Goal: Information Seeking & Learning: Learn about a topic

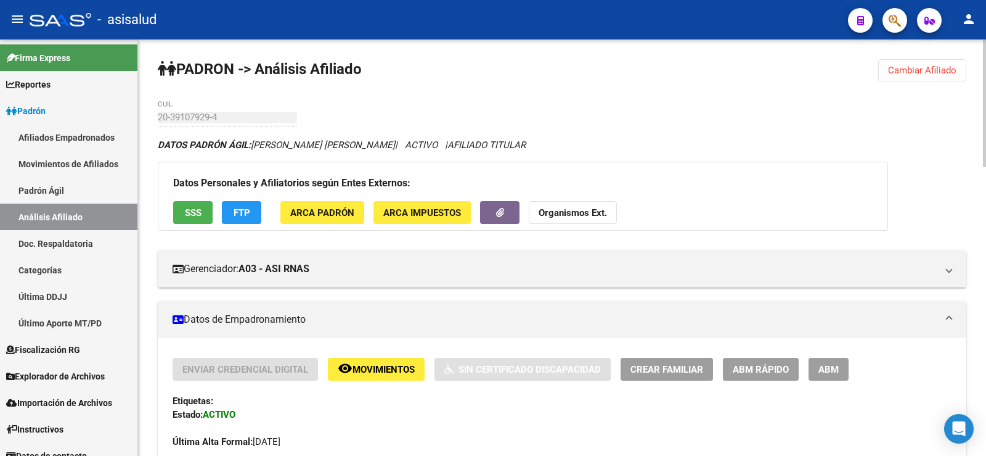
click at [919, 64] on button "Cambiar Afiliado" at bounding box center [922, 70] width 88 height 22
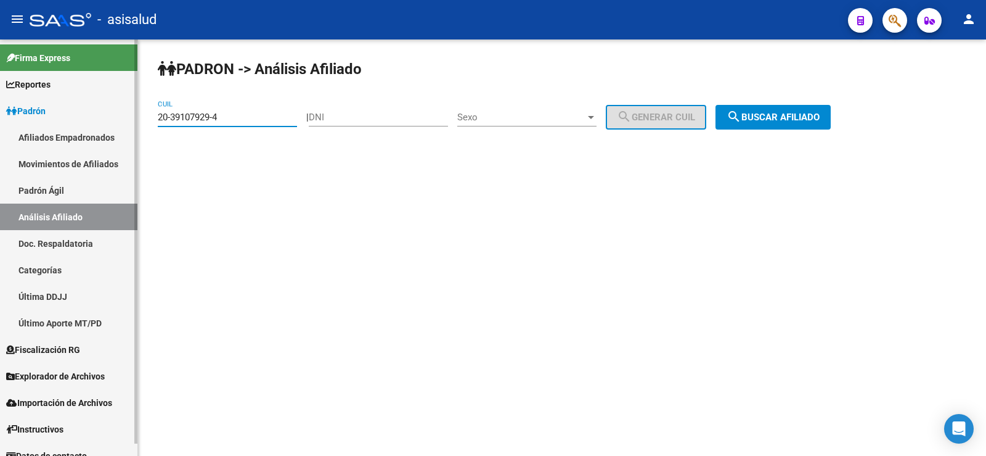
drag, startPoint x: 258, startPoint y: 114, endPoint x: 120, endPoint y: 118, distance: 137.5
click at [120, 118] on mat-sidenav-container "Firma Express Reportes Ingresos Devengados Análisis Histórico Detalles Transfer…" at bounding box center [493, 247] width 986 height 416
paste input "7-94415415"
type input "27-94415415-4"
click at [770, 114] on span "search Buscar afiliado" at bounding box center [773, 117] width 93 height 11
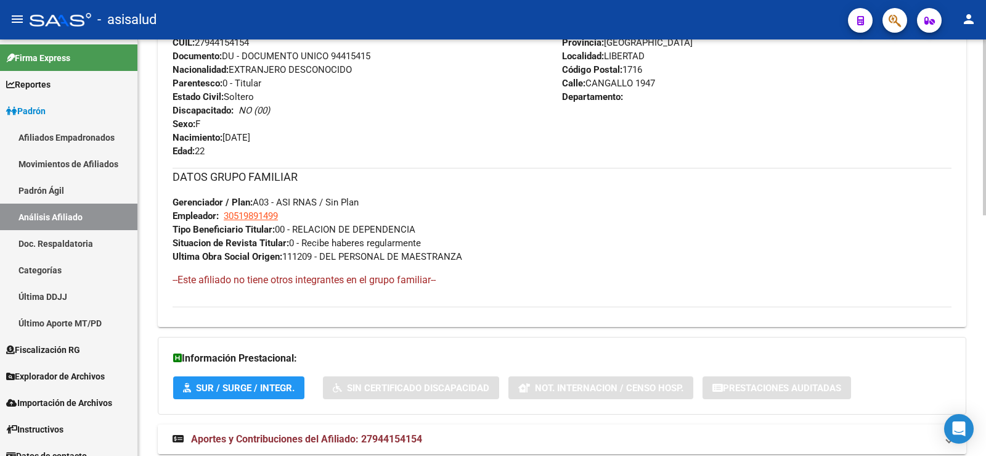
scroll to position [569, 0]
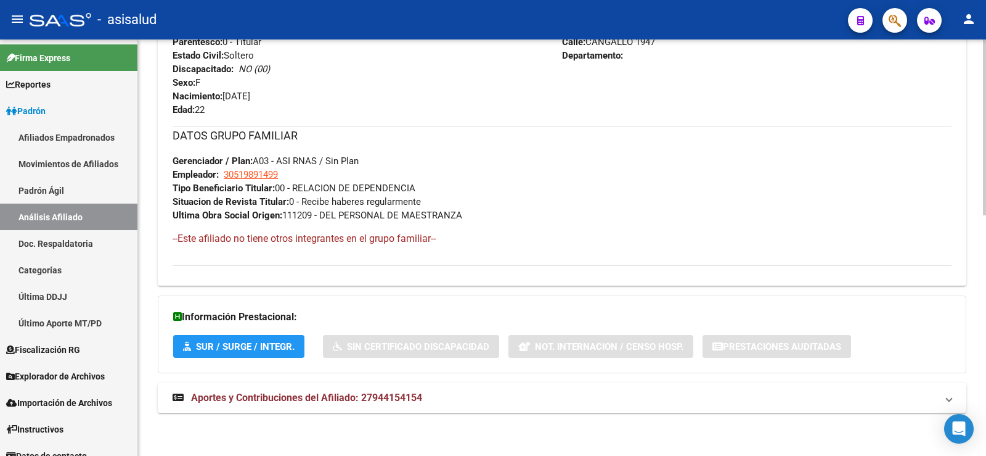
click at [364, 407] on mat-expansion-panel-header "Aportes y Contribuciones del Afiliado: 27944154154" at bounding box center [562, 398] width 809 height 30
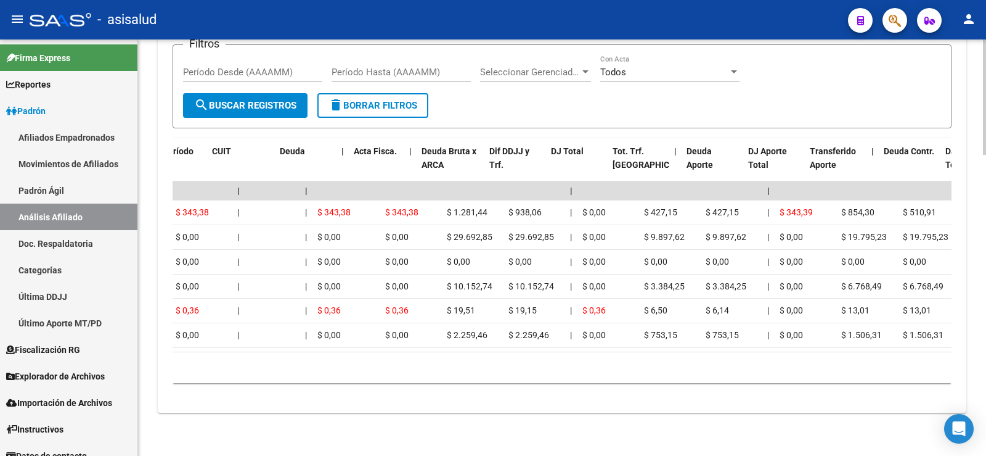
scroll to position [0, 0]
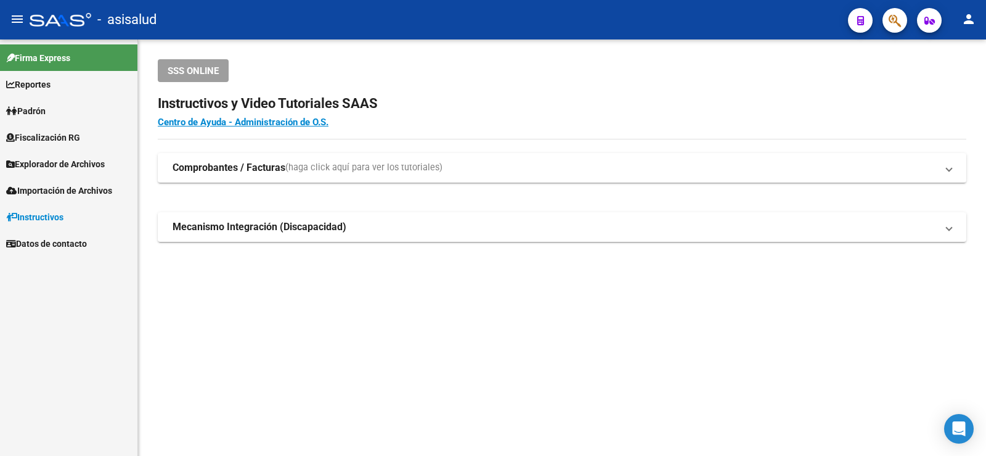
click at [50, 119] on link "Padrón" at bounding box center [68, 110] width 137 height 27
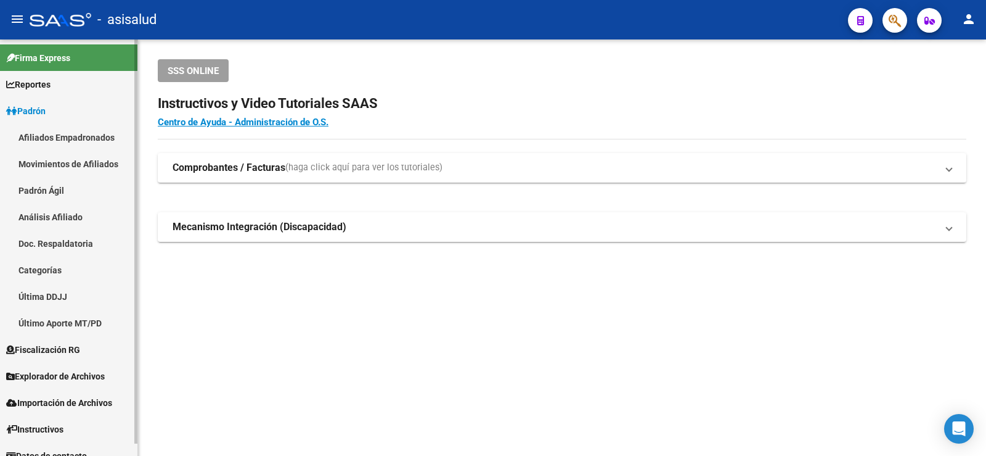
click at [54, 213] on link "Análisis Afiliado" at bounding box center [68, 216] width 137 height 27
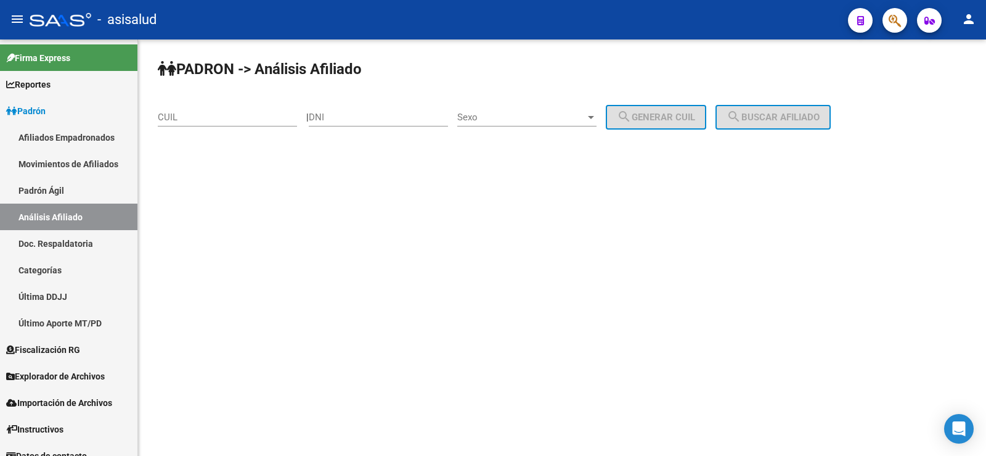
click at [187, 126] on div "CUIL" at bounding box center [227, 113] width 139 height 27
paste input "30-54622964-1"
type input "30-54622964-1"
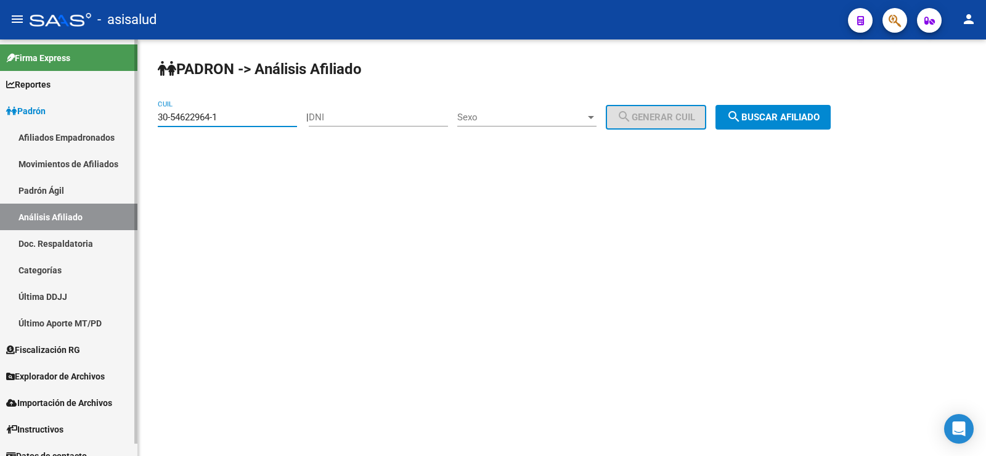
drag, startPoint x: 236, startPoint y: 115, endPoint x: 66, endPoint y: 115, distance: 170.1
click at [66, 115] on mat-sidenav-container "Firma Express Reportes Ingresos Devengados Análisis Histórico Detalles Transfer…" at bounding box center [493, 247] width 986 height 416
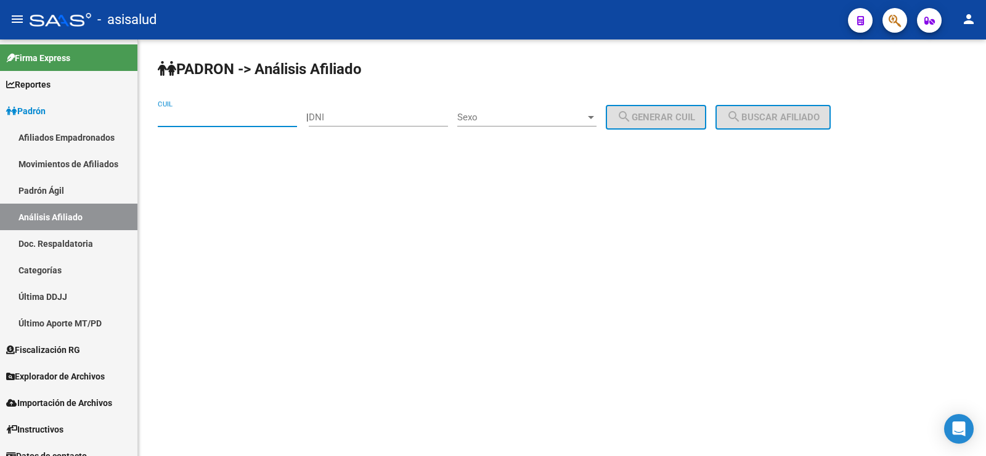
drag, startPoint x: 461, startPoint y: 41, endPoint x: 560, endPoint y: 50, distance: 99.6
click at [461, 42] on div "PADRON -> Análisis Afiliado CUIL | DNI Sexo Sexo search Generar CUIL search Bus…" at bounding box center [562, 103] width 848 height 129
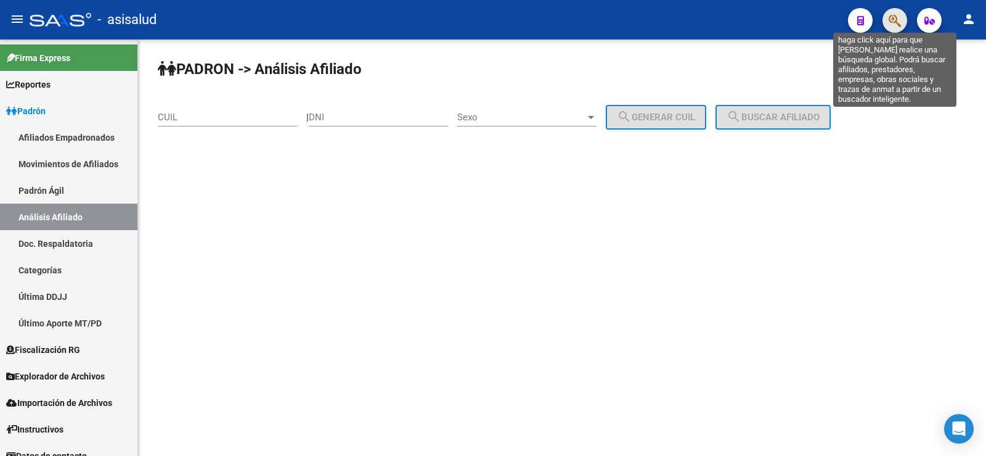
click at [894, 22] on icon "button" at bounding box center [895, 21] width 12 height 14
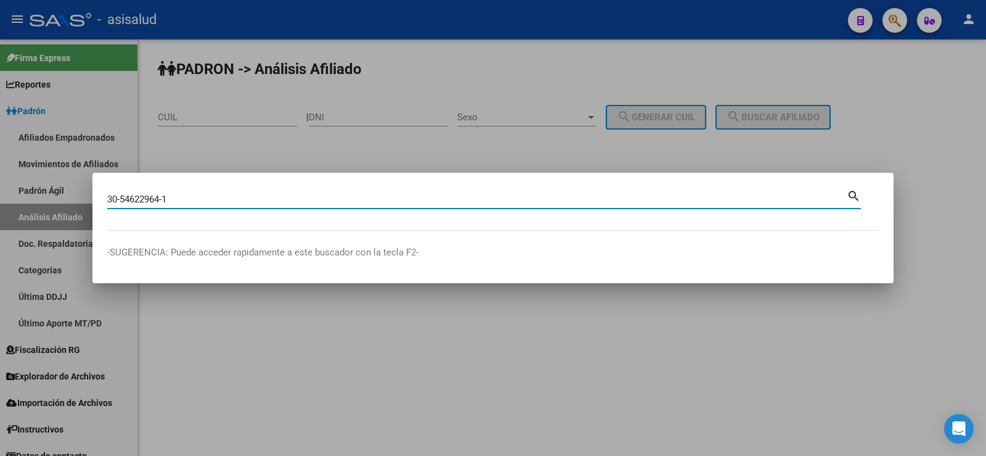
type input "30546229641"
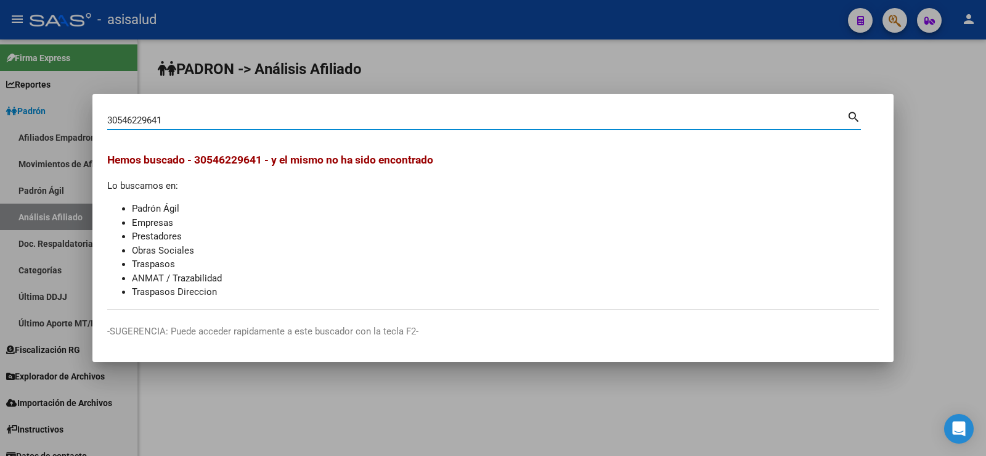
click at [237, 165] on span "Hemos buscado - 30546229641 - y el mismo no ha sido encontrado" at bounding box center [270, 159] width 326 height 12
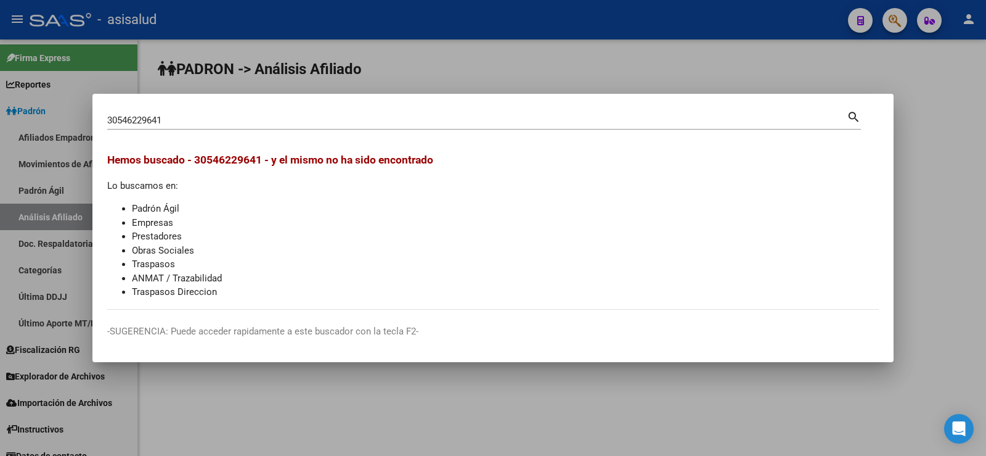
click at [301, 62] on div at bounding box center [493, 228] width 986 height 456
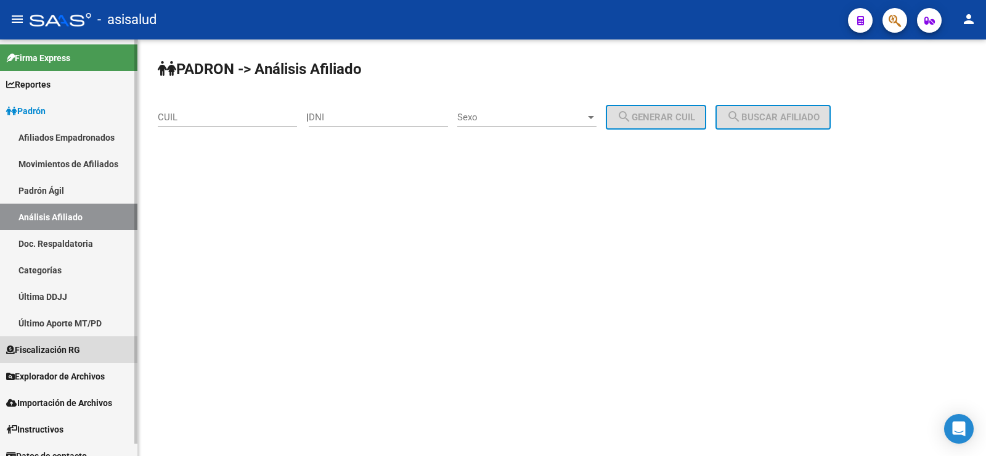
click at [60, 350] on span "Fiscalización RG" at bounding box center [43, 350] width 74 height 14
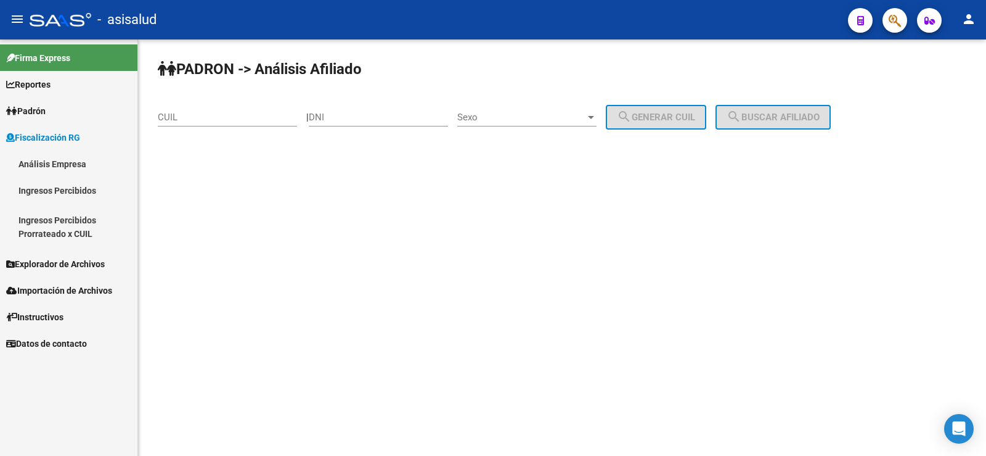
click at [49, 165] on link "Análisis Empresa" at bounding box center [68, 163] width 137 height 27
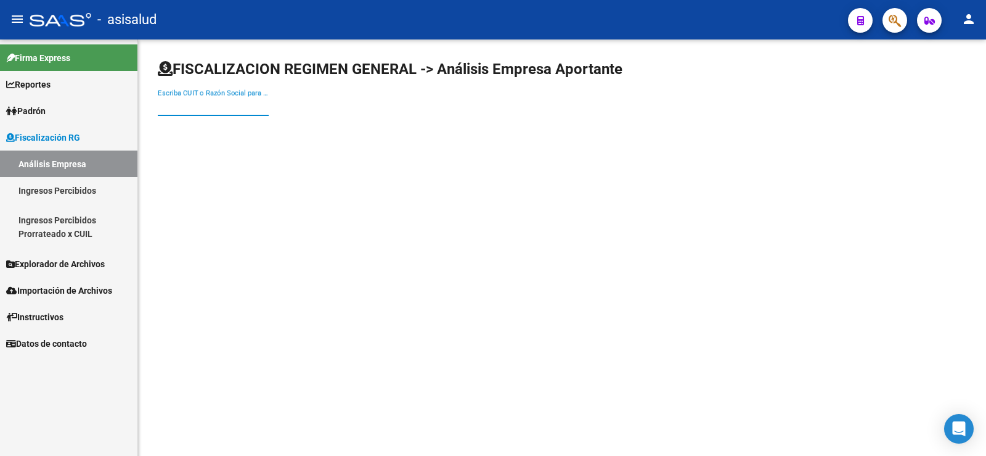
click at [195, 107] on input "Escriba CUIT o Razón Social para buscar" at bounding box center [213, 105] width 111 height 11
paste input "30-54622964-1"
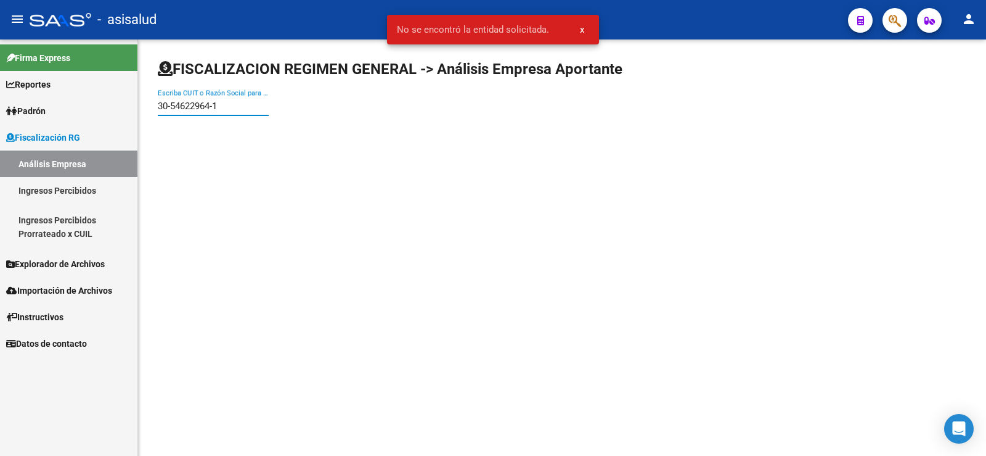
click at [195, 107] on input "30-54622964-1" at bounding box center [213, 105] width 111 height 11
click at [173, 105] on input "30-54622964-1" at bounding box center [213, 105] width 111 height 11
type input "30546229641"
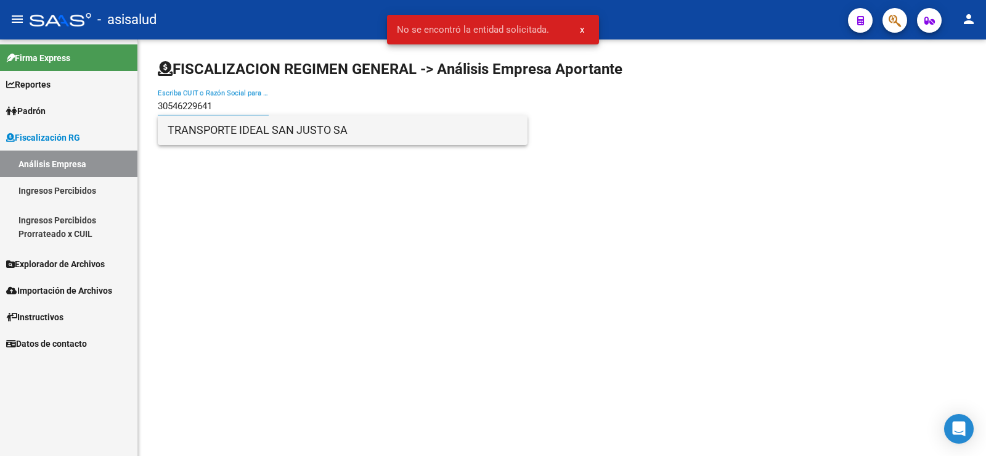
click at [212, 136] on span "TRANSPORTE IDEAL SAN JUSTO SA" at bounding box center [343, 130] width 350 height 30
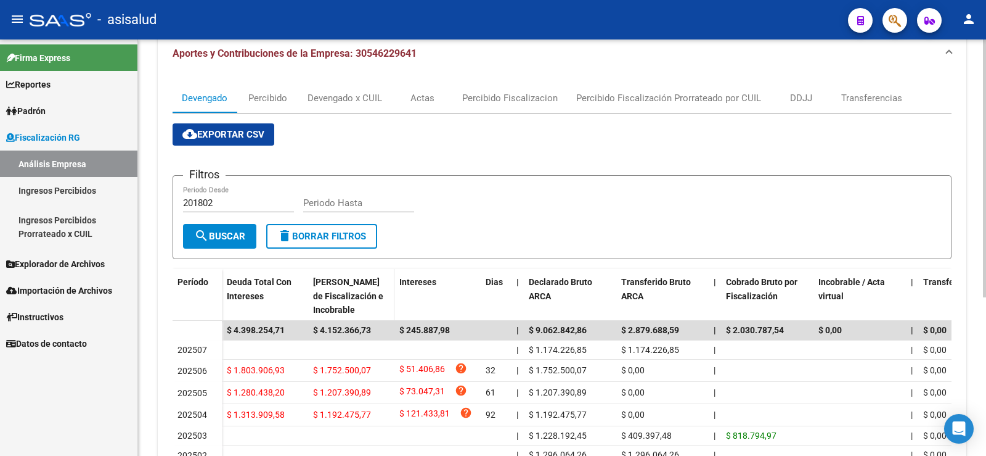
scroll to position [132, 0]
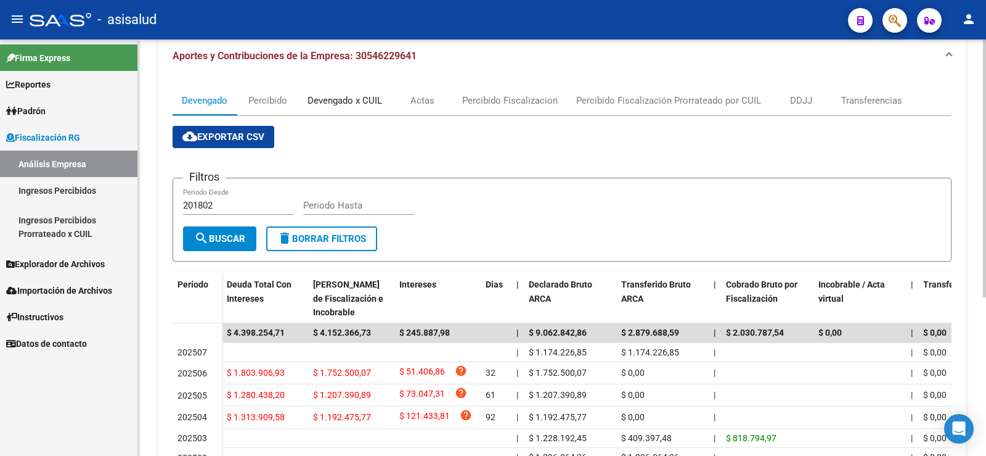
click at [342, 100] on div "Devengado x CUIL" at bounding box center [345, 101] width 75 height 14
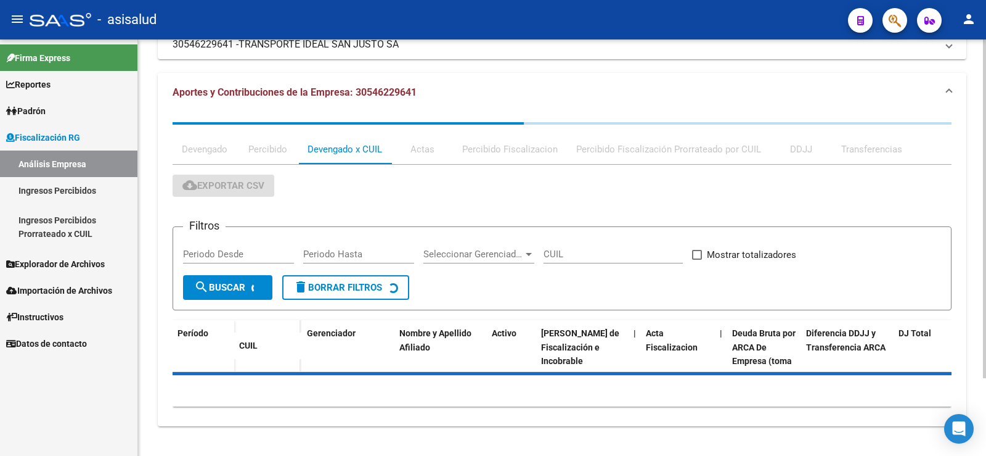
scroll to position [0, 0]
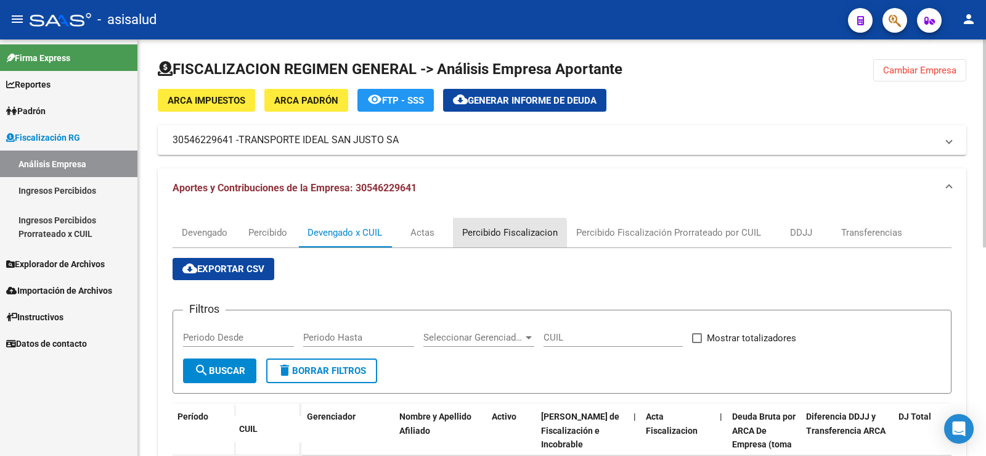
click at [500, 234] on div "Percibido Fiscalizacion" at bounding box center [510, 233] width 96 height 14
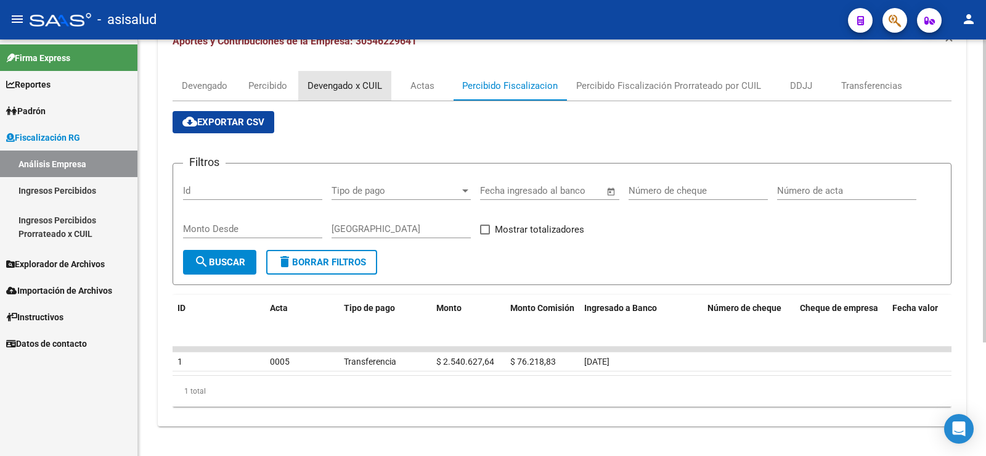
click at [342, 81] on div "Devengado x CUIL" at bounding box center [345, 86] width 75 height 14
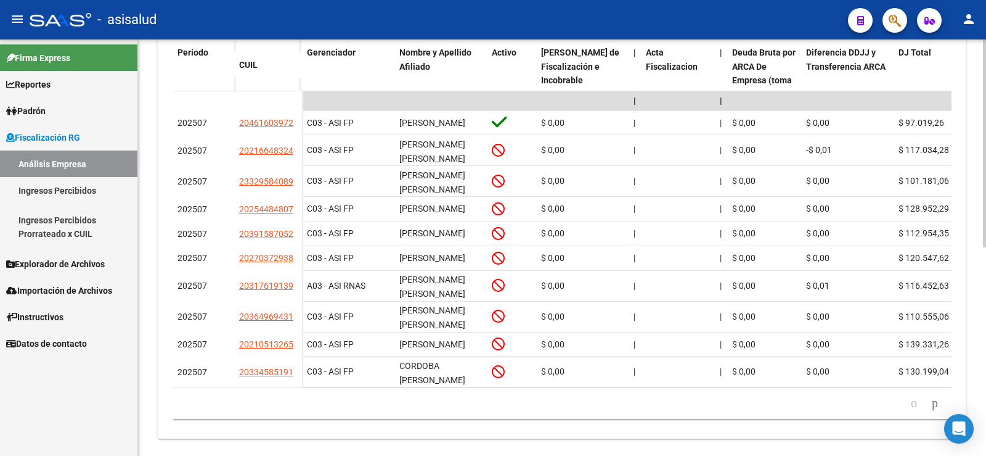
scroll to position [417, 0]
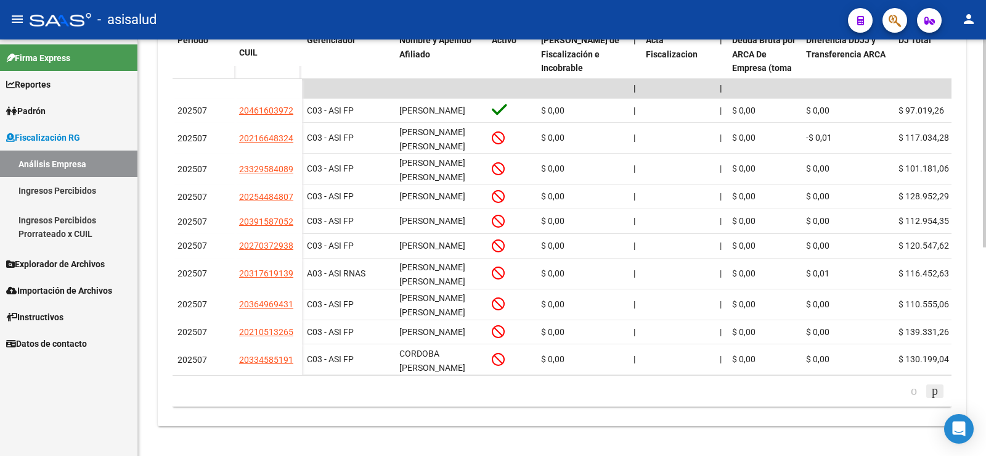
click at [936, 394] on icon "go to next page" at bounding box center [935, 390] width 10 height 15
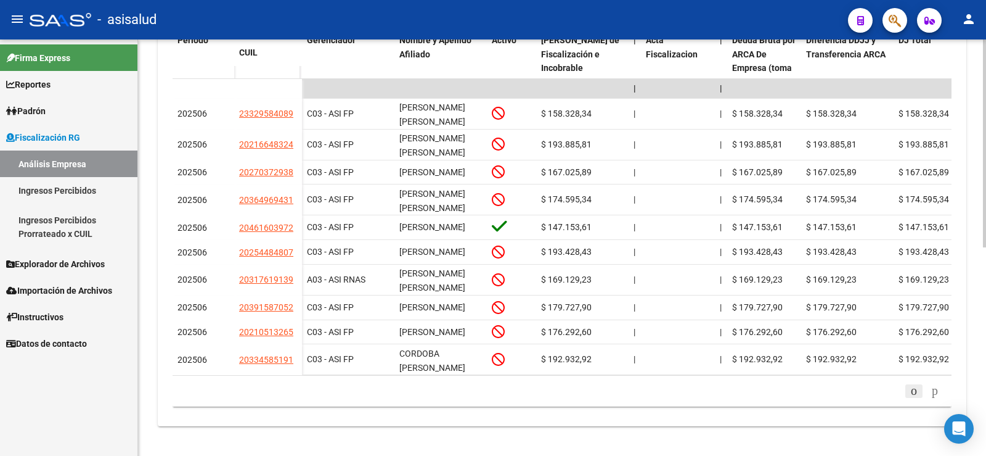
click at [912, 396] on icon "go to previous page" at bounding box center [914, 390] width 10 height 15
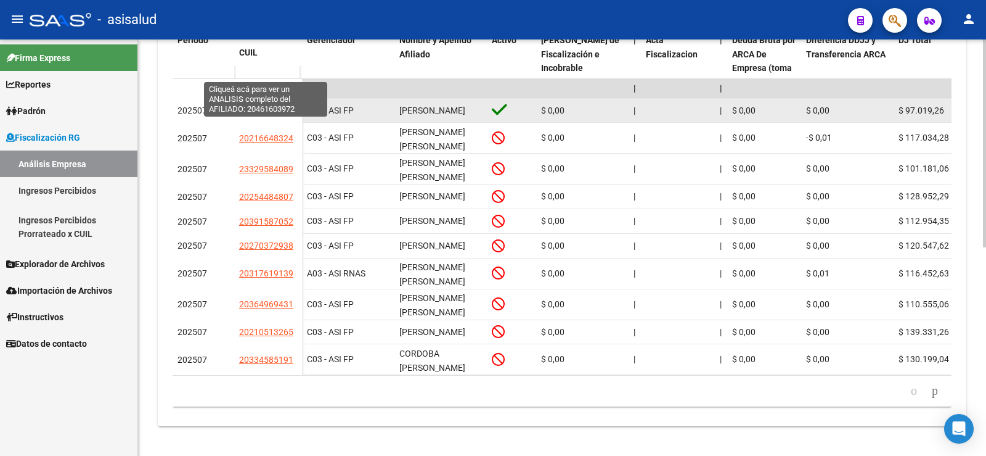
click at [260, 105] on span "20461603972" at bounding box center [266, 110] width 54 height 10
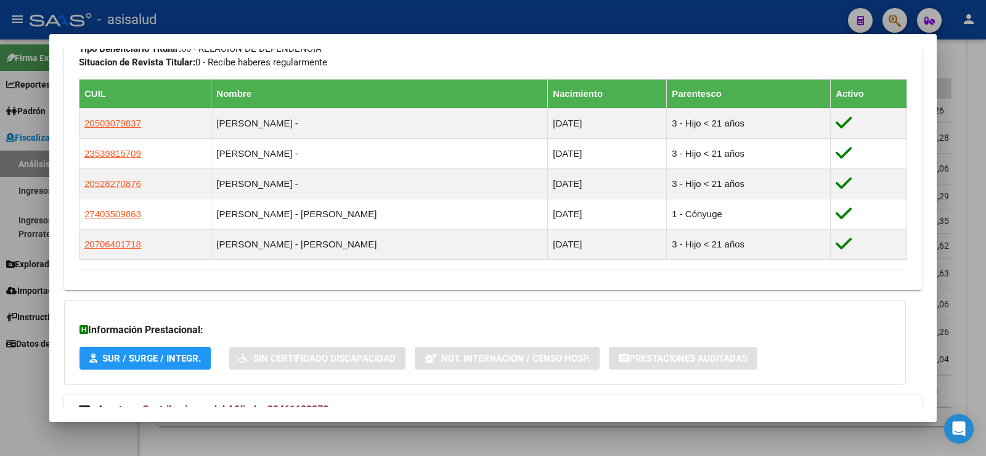
scroll to position [705, 0]
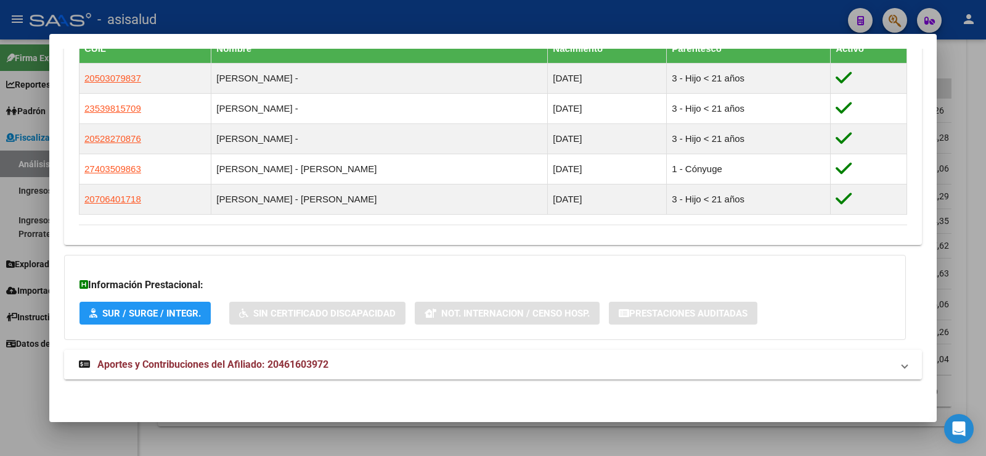
click at [317, 363] on span "Aportes y Contribuciones del Afiliado: 20461603972" at bounding box center [212, 364] width 231 height 12
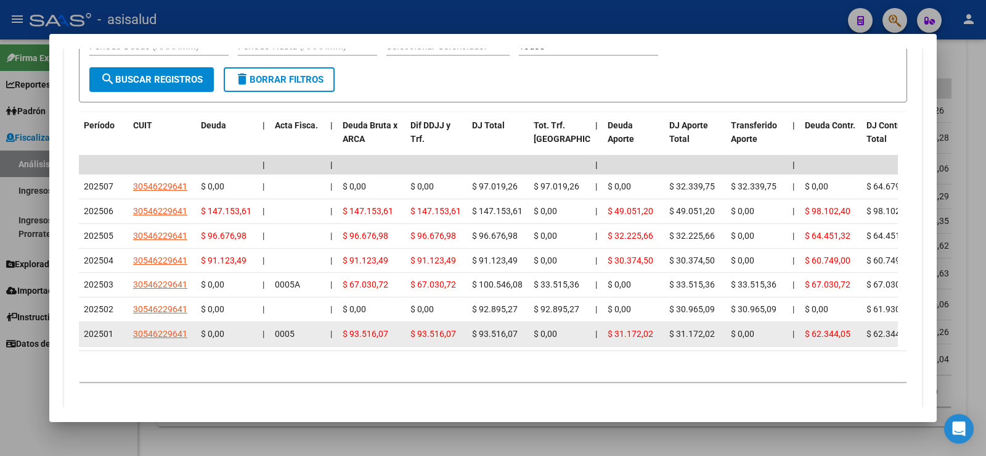
scroll to position [1198, 0]
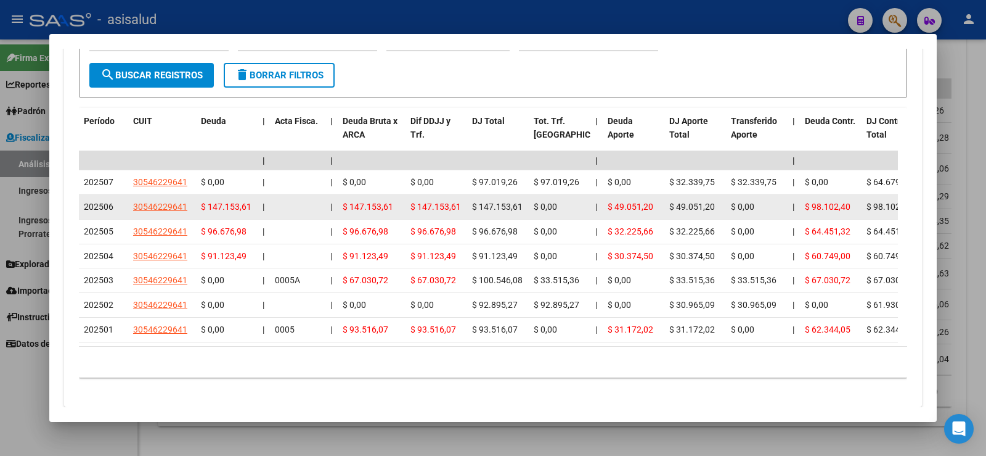
drag, startPoint x: 83, startPoint y: 206, endPoint x: 487, endPoint y: 197, distance: 403.9
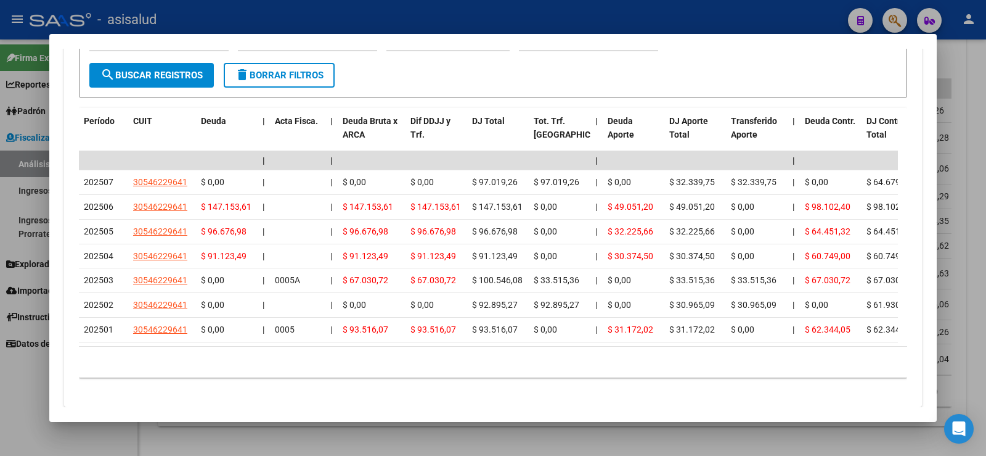
click at [428, 89] on form "Filtros Período Desde (AAAAMM) Período Hasta (AAAAMM) Seleccionar Gerenciador S…" at bounding box center [493, 60] width 829 height 76
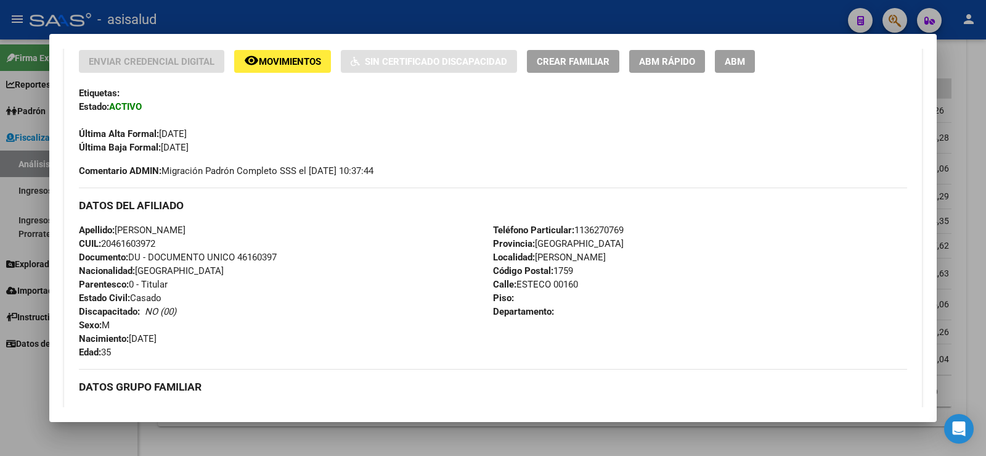
scroll to position [27, 0]
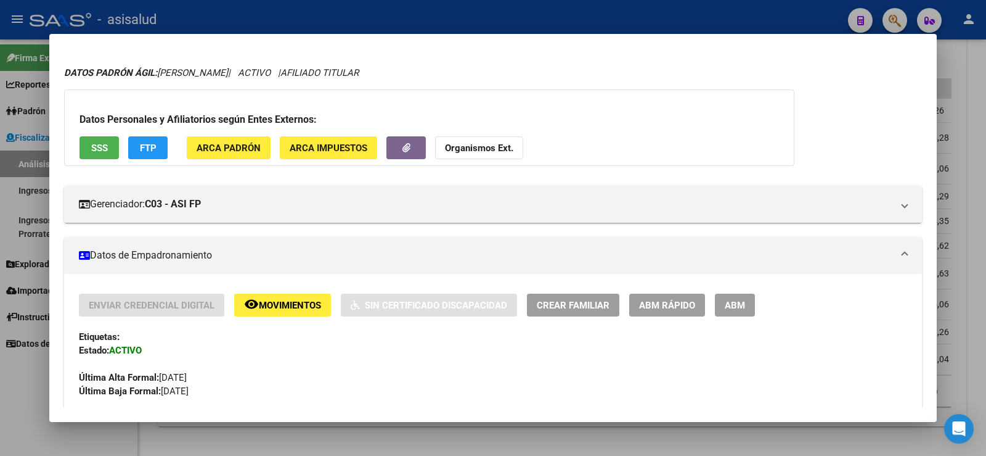
click at [986, 115] on div at bounding box center [493, 228] width 986 height 456
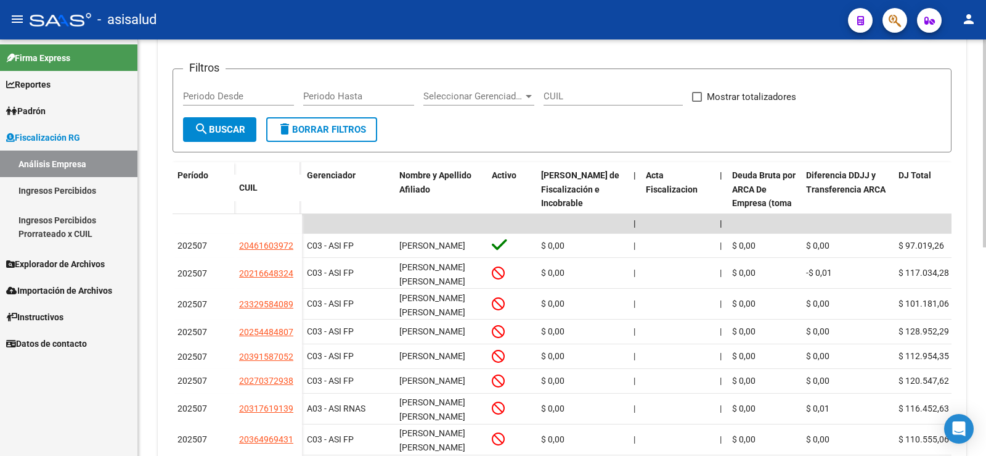
scroll to position [232, 0]
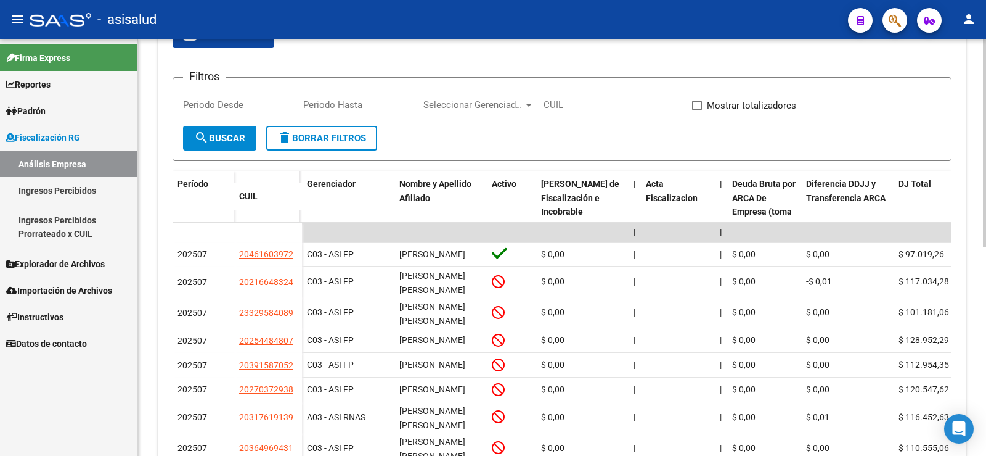
click at [509, 186] on span "Activo" at bounding box center [504, 184] width 25 height 10
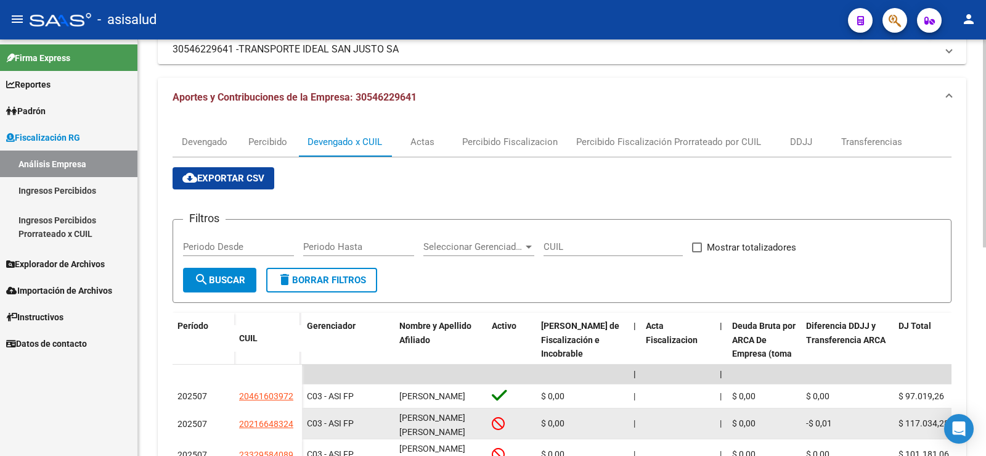
scroll to position [47, 0]
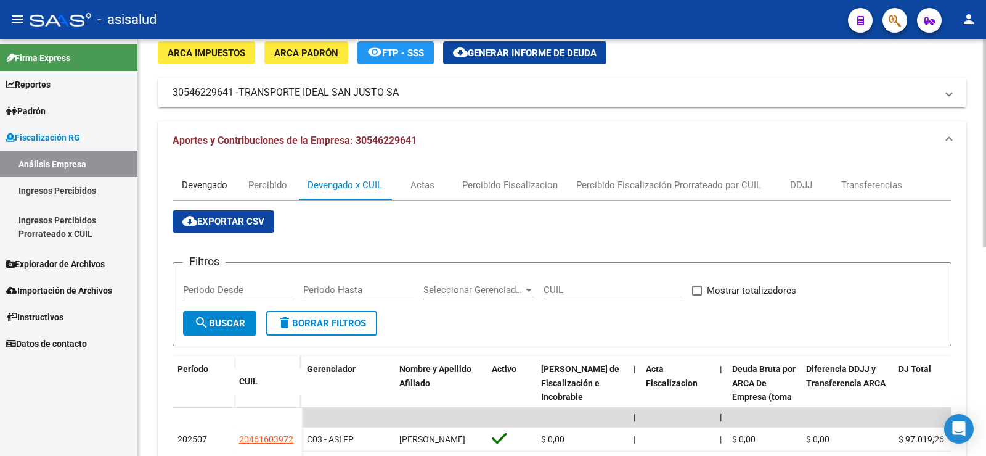
click at [210, 185] on div "Devengado" at bounding box center [205, 185] width 46 height 14
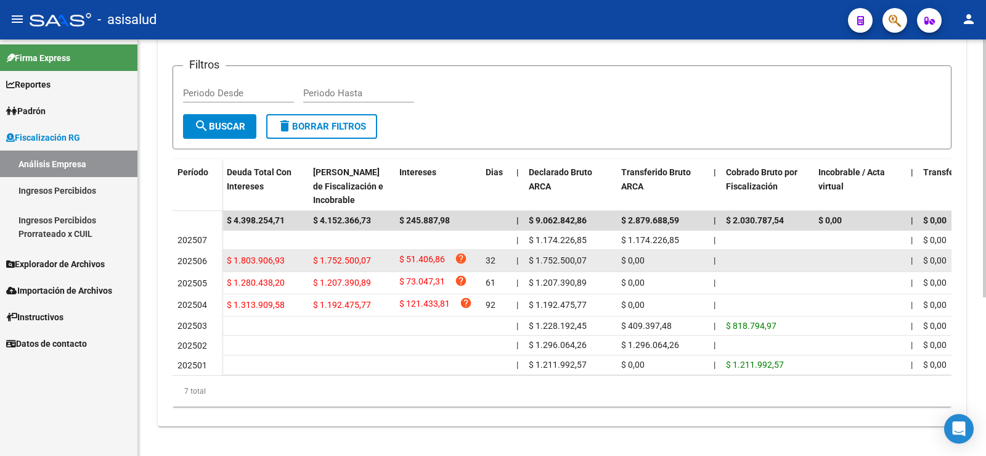
scroll to position [185, 0]
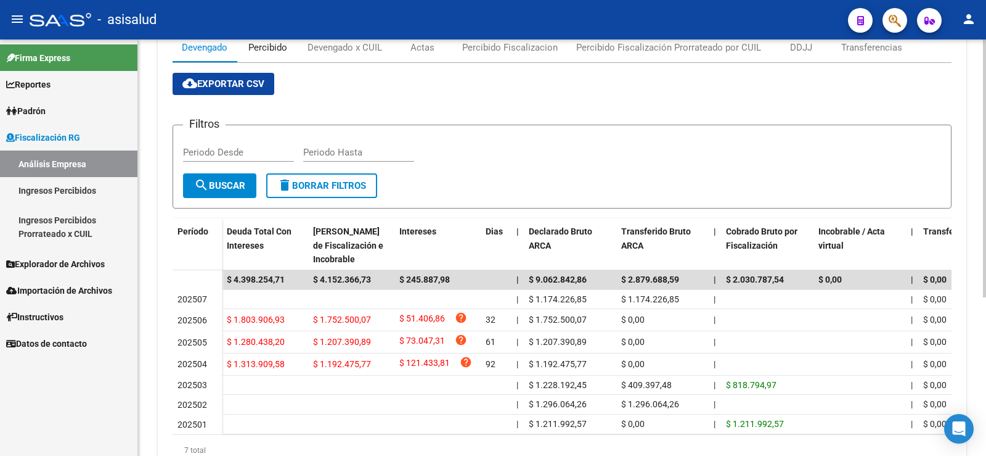
click at [273, 48] on div "Percibido" at bounding box center [267, 48] width 39 height 14
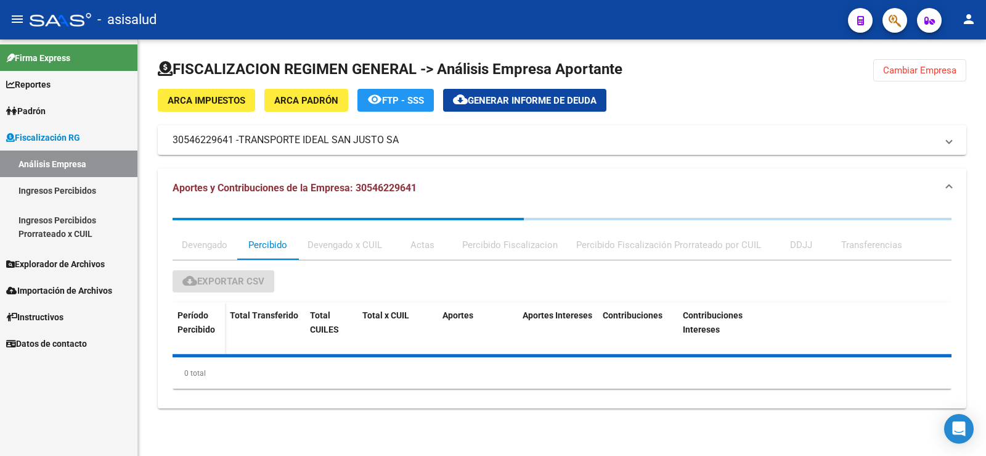
scroll to position [0, 0]
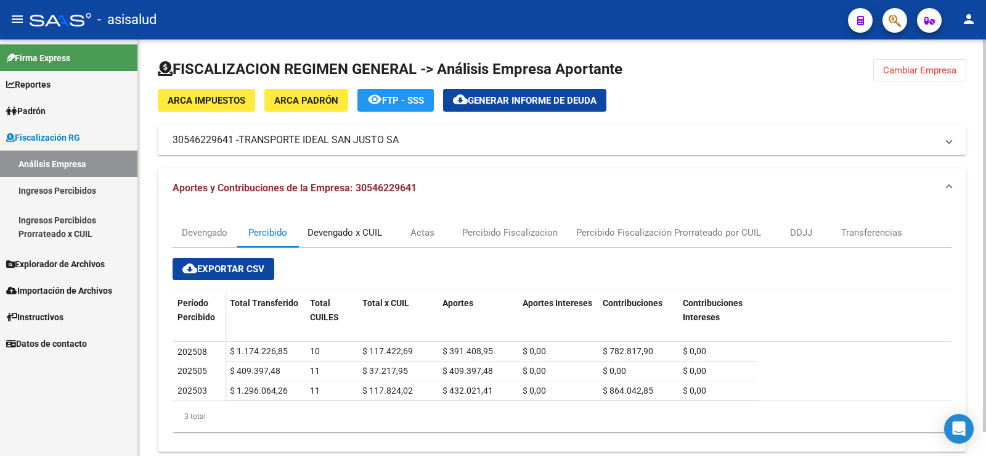
click at [356, 227] on div "Devengado x CUIL" at bounding box center [345, 233] width 75 height 14
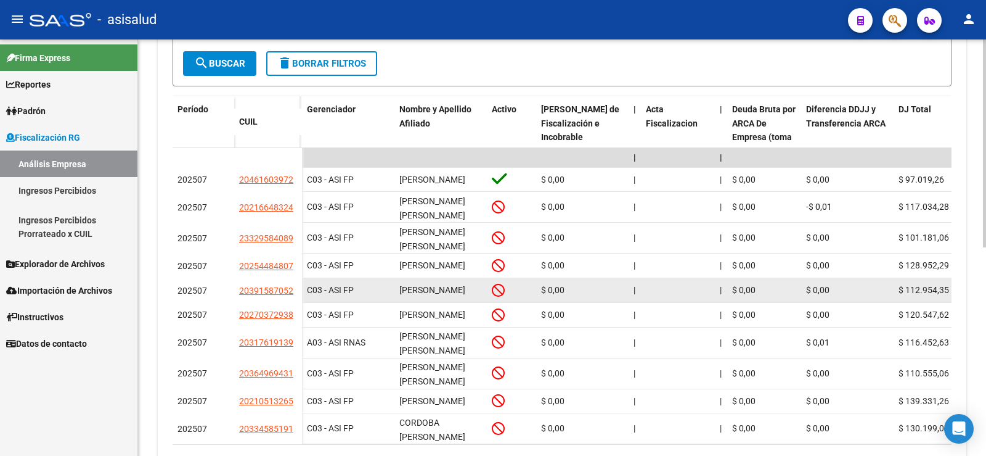
scroll to position [308, 0]
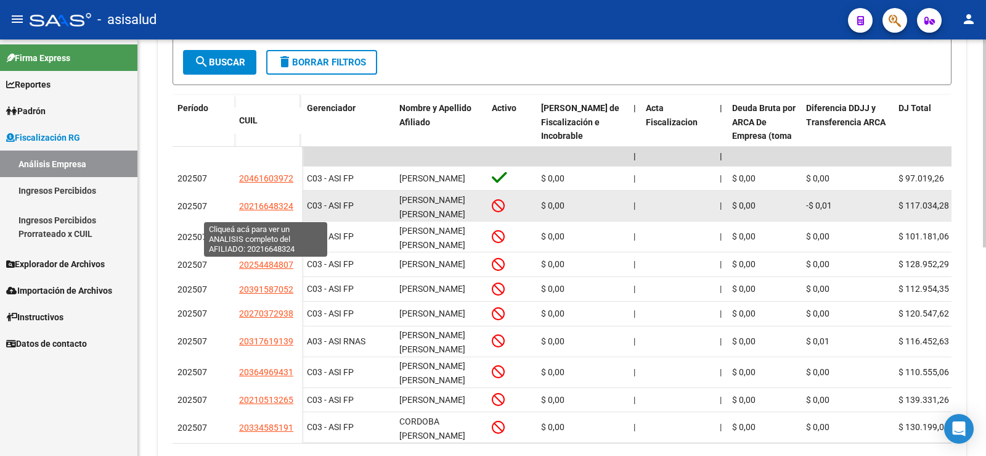
click at [272, 210] on span "20216648324" at bounding box center [266, 206] width 54 height 10
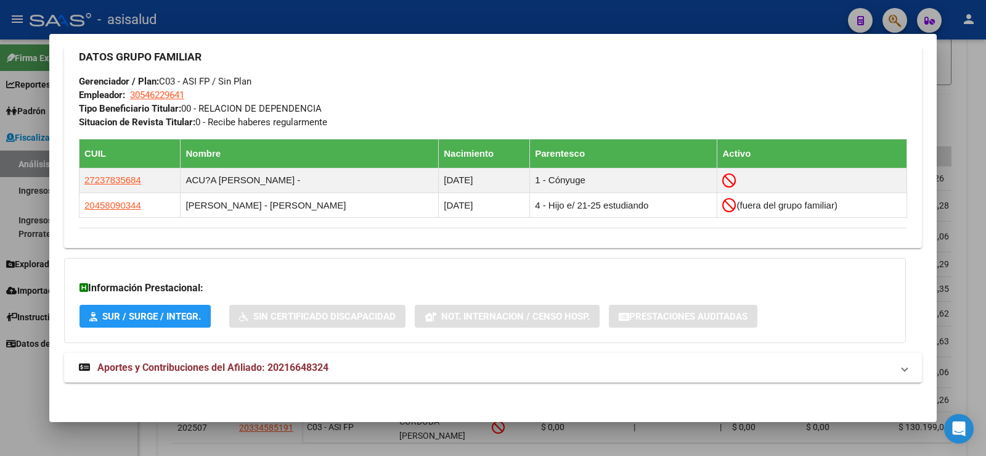
scroll to position [631, 0]
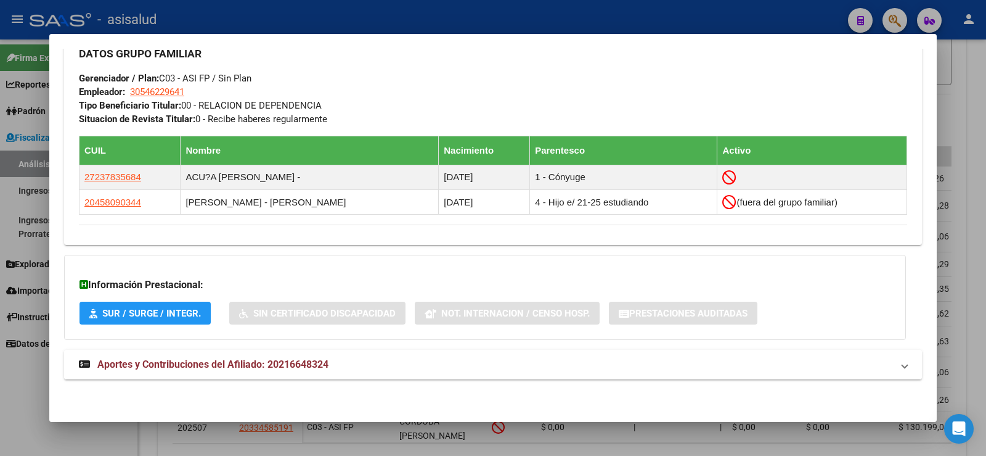
click at [326, 359] on span "Aportes y Contribuciones del Afiliado: 20216648324" at bounding box center [212, 364] width 231 height 12
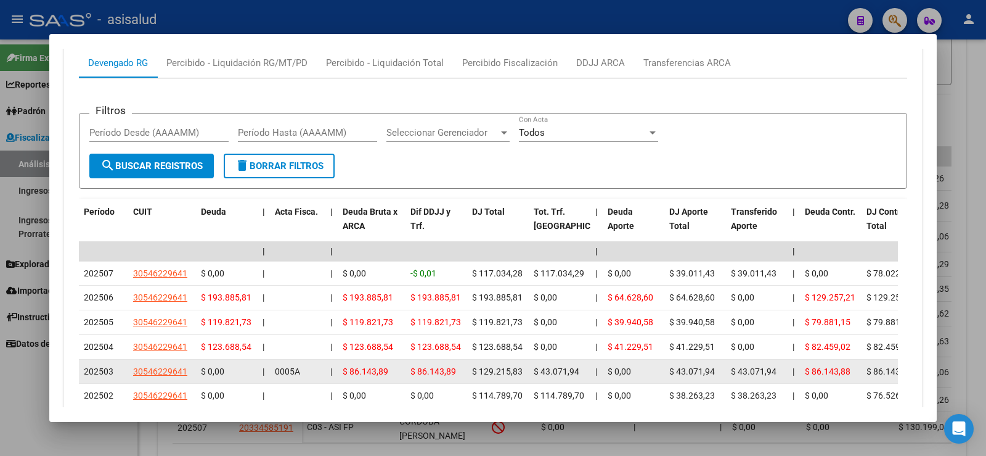
scroll to position [949, 0]
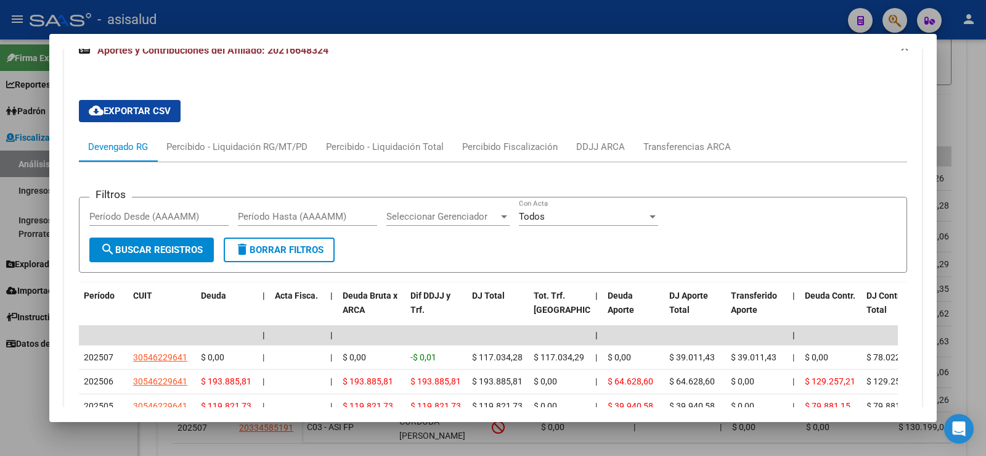
click at [968, 102] on div at bounding box center [493, 228] width 986 height 456
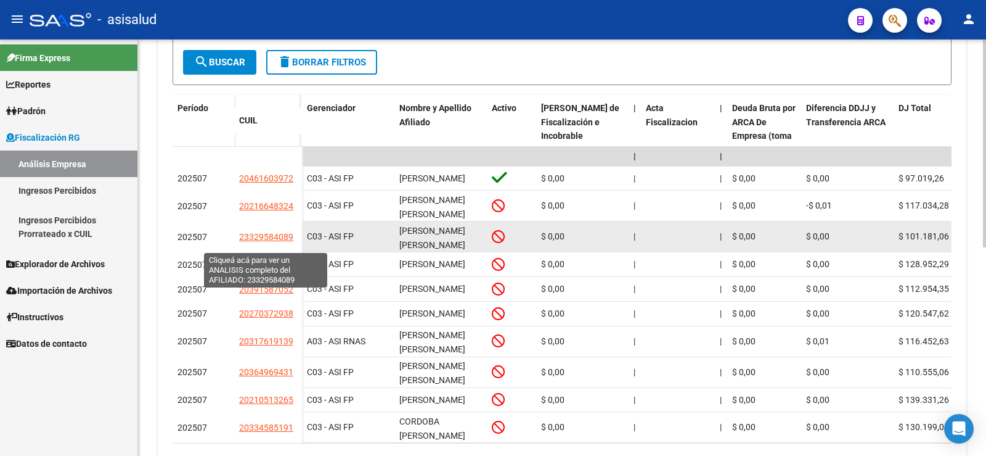
click at [261, 242] on span "23329584089" at bounding box center [266, 237] width 54 height 10
type textarea "23329584089"
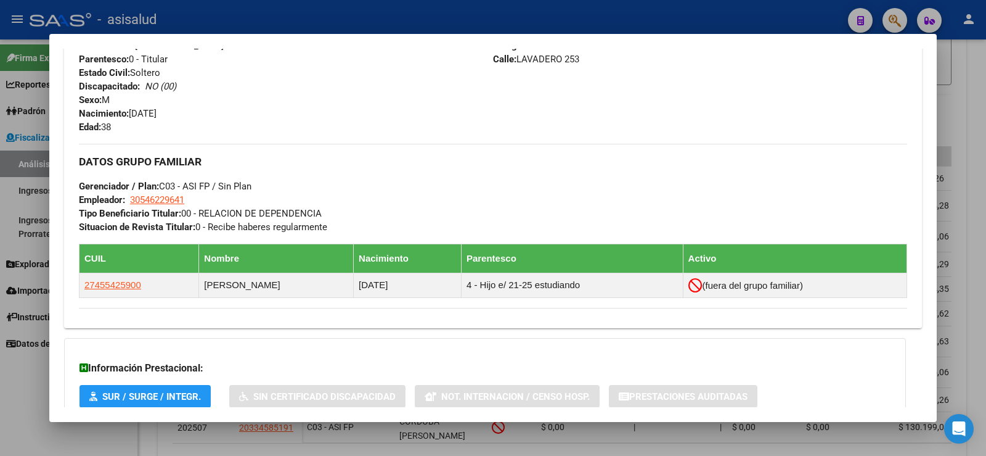
scroll to position [606, 0]
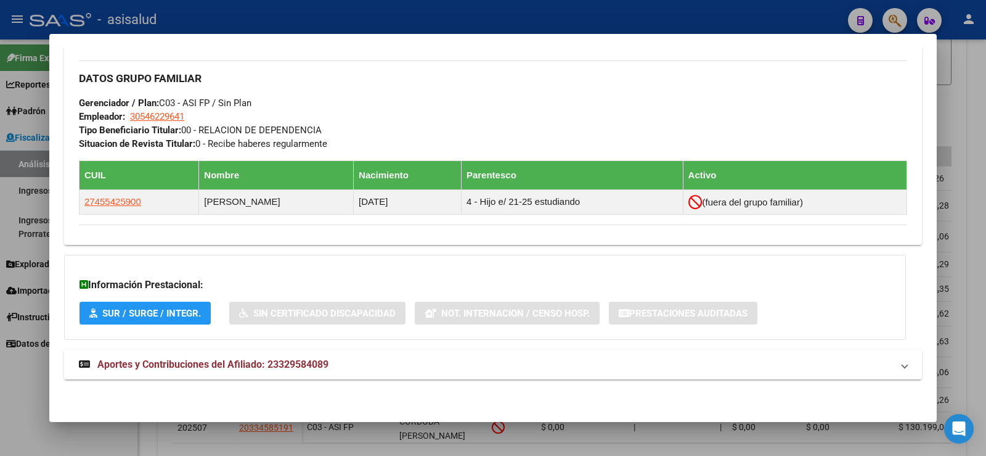
click at [272, 362] on span "Aportes y Contribuciones del Afiliado: 23329584089" at bounding box center [212, 364] width 231 height 12
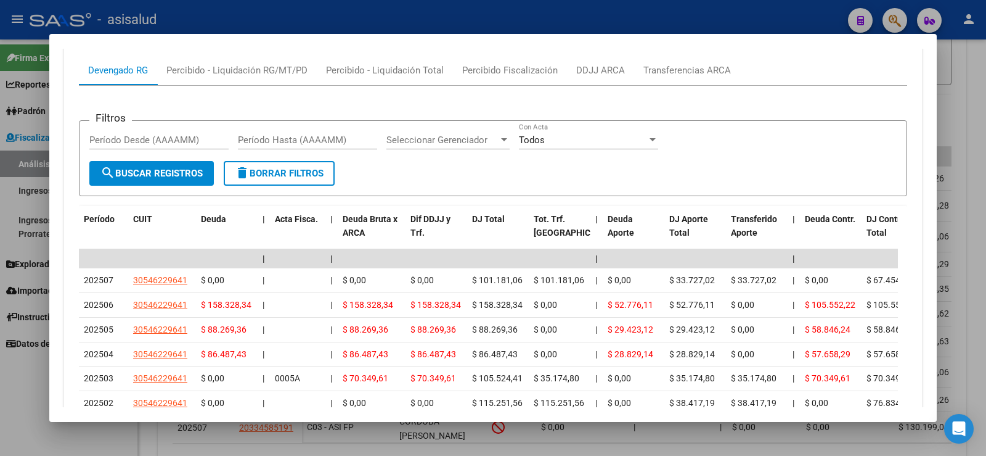
scroll to position [976, 0]
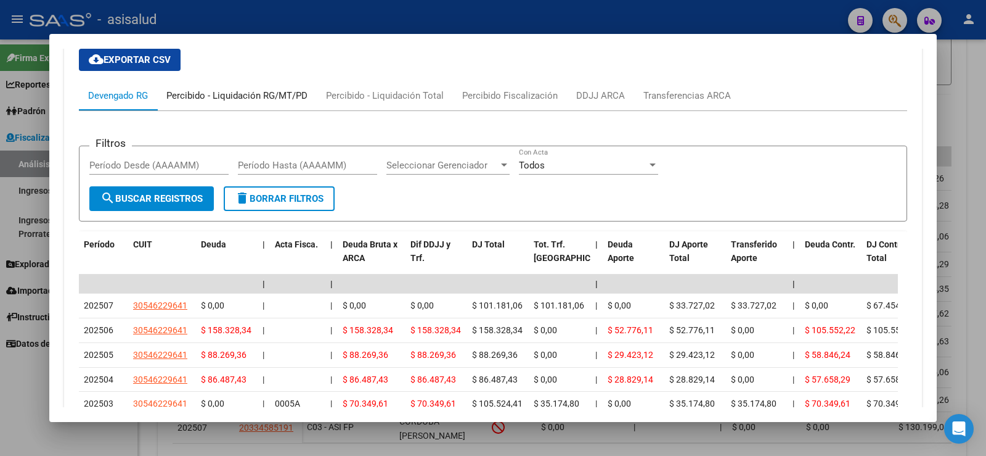
click at [224, 91] on div "Percibido - Liquidación RG/MT/PD" at bounding box center [236, 96] width 141 height 14
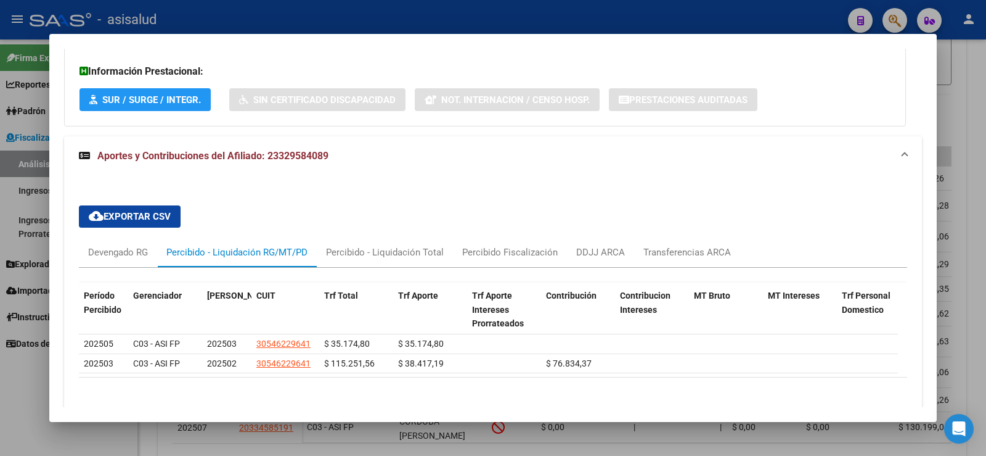
scroll to position [876, 0]
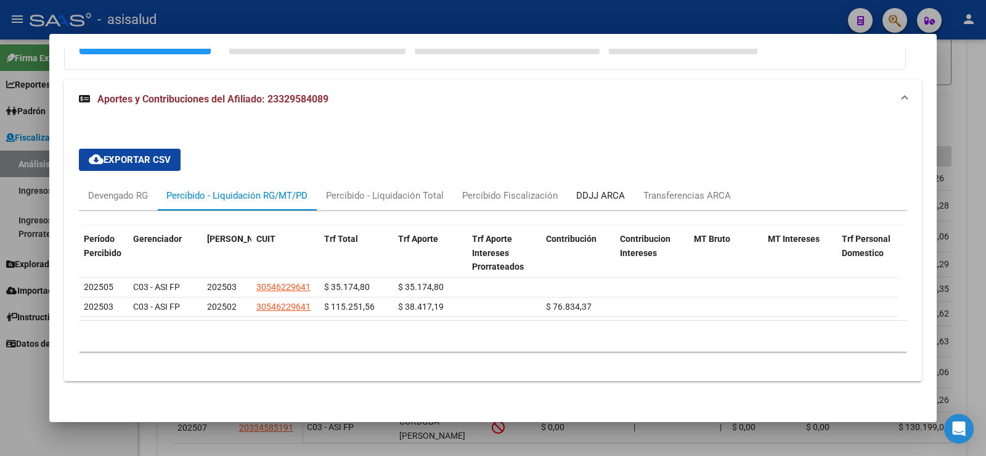
click at [596, 194] on div "DDJJ ARCA" at bounding box center [600, 196] width 49 height 14
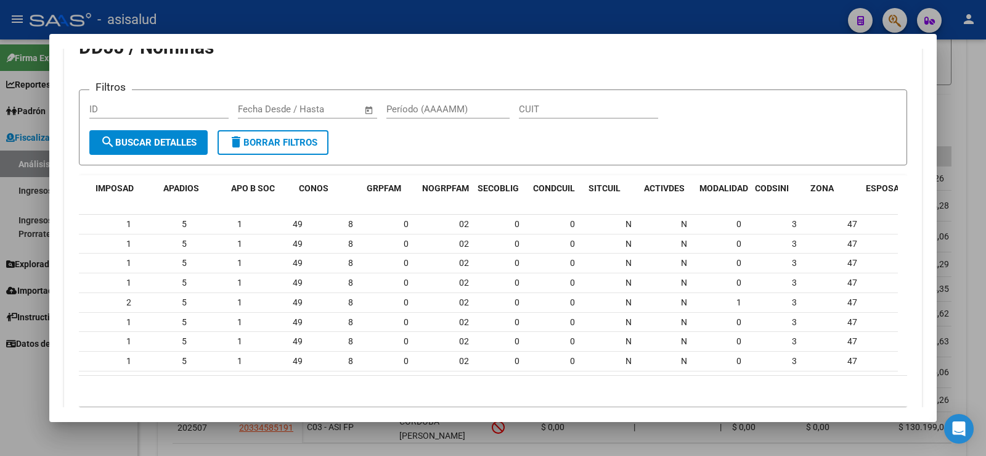
scroll to position [0, 0]
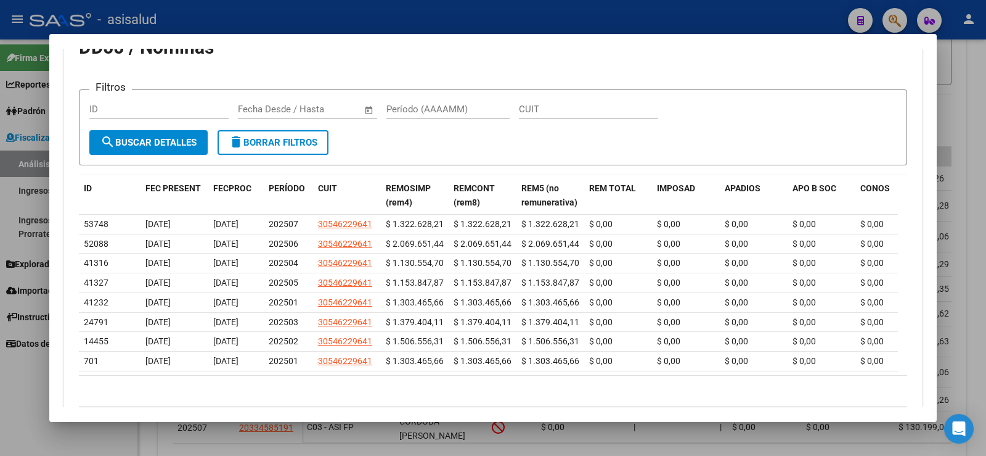
click at [296, 397] on div "10 total 1" at bounding box center [493, 390] width 829 height 31
click at [908, 121] on div "cloud_download Exportar CSV Devengado RG Percibido - Liquidación RG/MT/PD Perci…" at bounding box center [493, 190] width 858 height 472
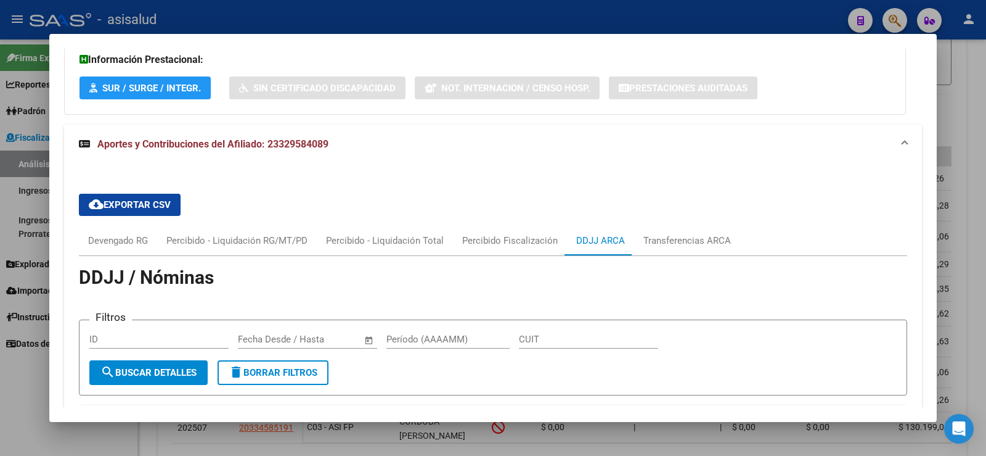
scroll to position [814, 0]
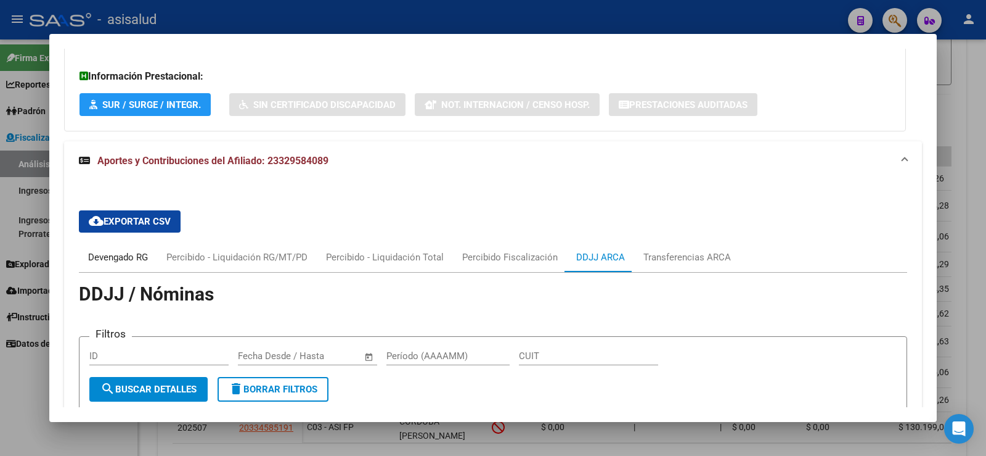
click at [138, 257] on div "Devengado RG" at bounding box center [118, 257] width 60 height 14
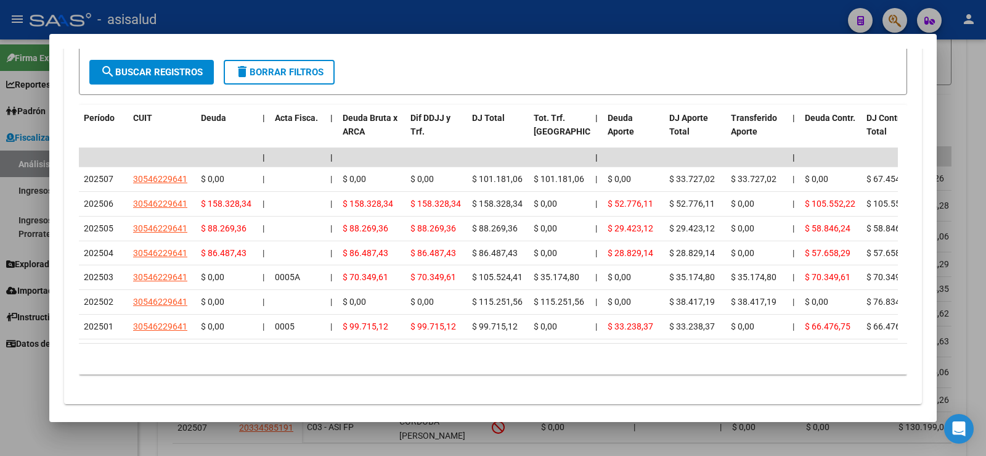
scroll to position [1123, 0]
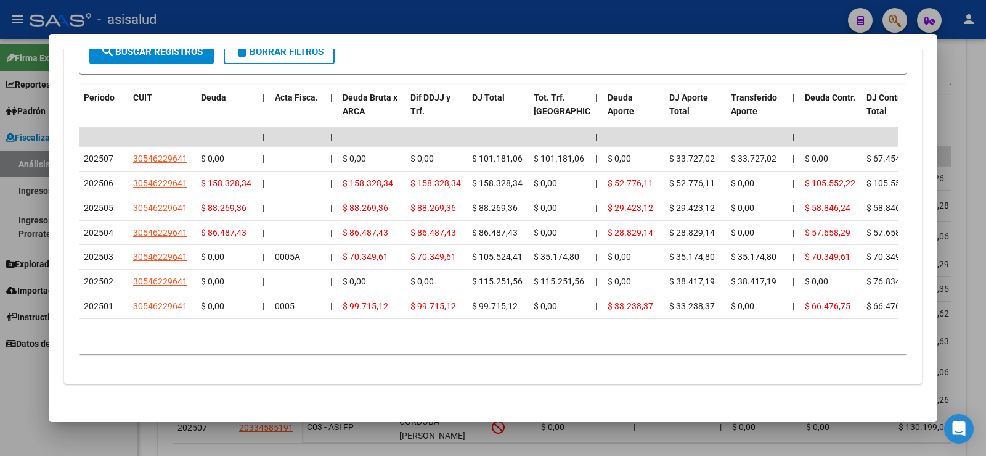
click at [966, 126] on div at bounding box center [493, 228] width 986 height 456
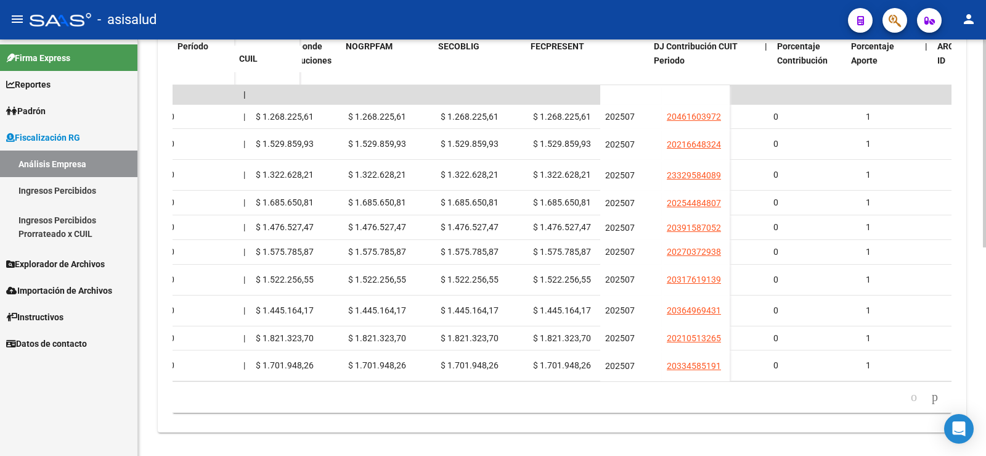
scroll to position [0, 3068]
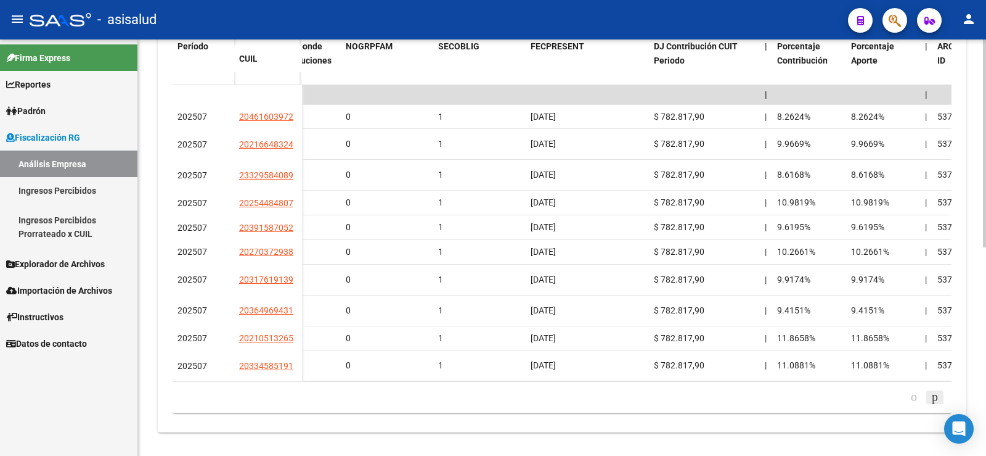
click at [930, 404] on icon "go to next page" at bounding box center [935, 396] width 10 height 15
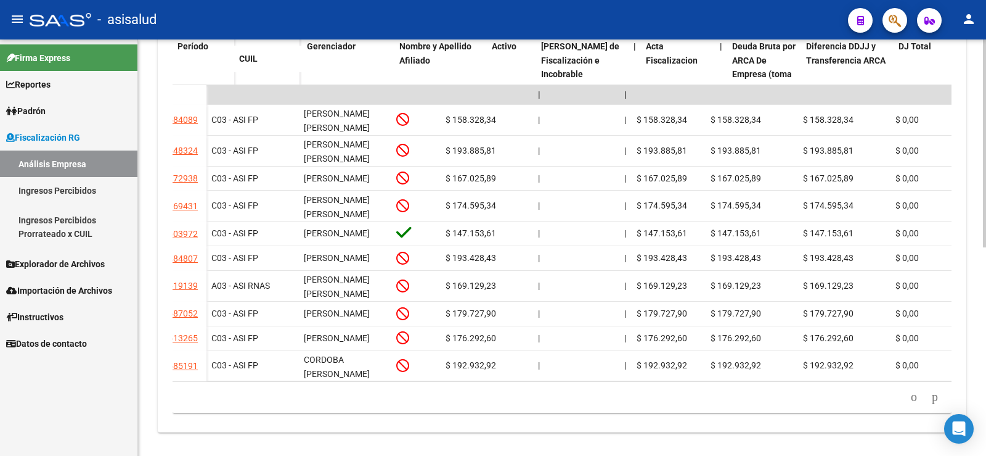
scroll to position [0, 0]
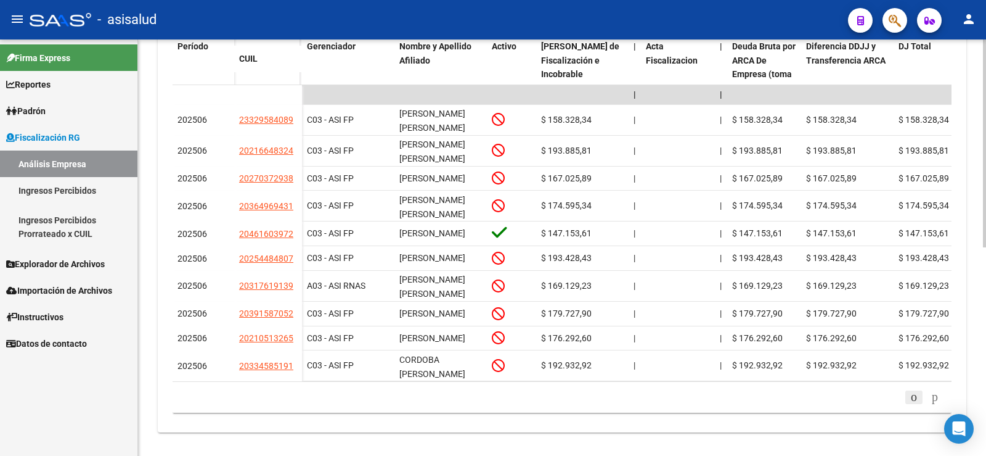
click at [909, 404] on icon "go to previous page" at bounding box center [914, 396] width 10 height 15
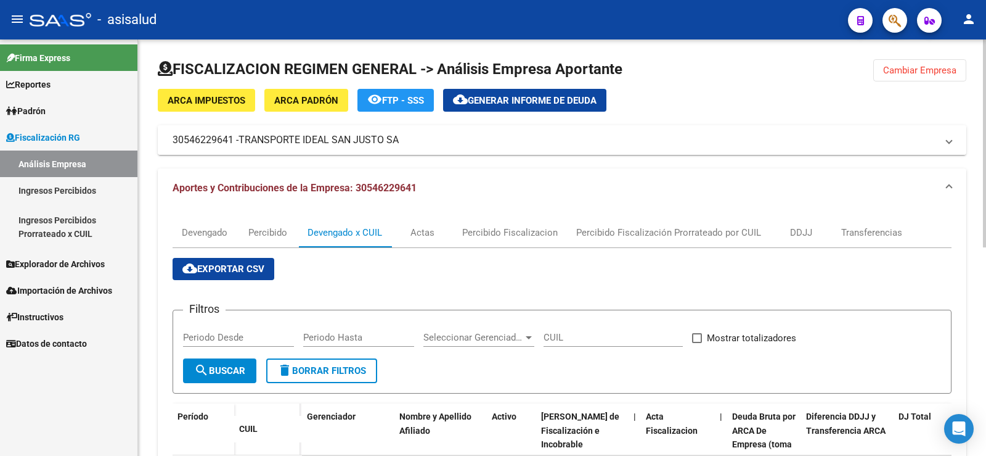
drag, startPoint x: 173, startPoint y: 141, endPoint x: 234, endPoint y: 146, distance: 61.9
click at [234, 146] on mat-panel-title "30546229641 - TRANSPORTE IDEAL SAN JUSTO SA" at bounding box center [555, 140] width 764 height 14
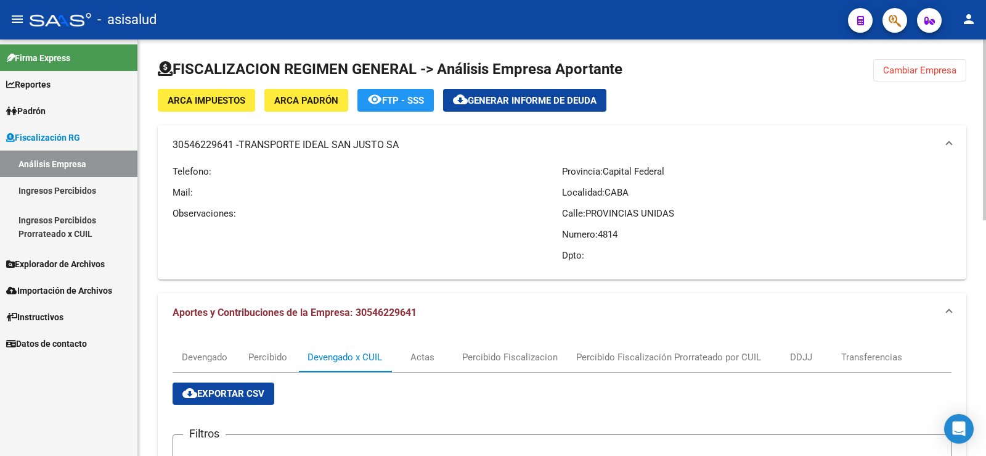
copy mat-panel-title "30546229641"
click at [222, 143] on mat-panel-title "30546229641 - TRANSPORTE IDEAL SAN JUSTO SA" at bounding box center [555, 145] width 764 height 14
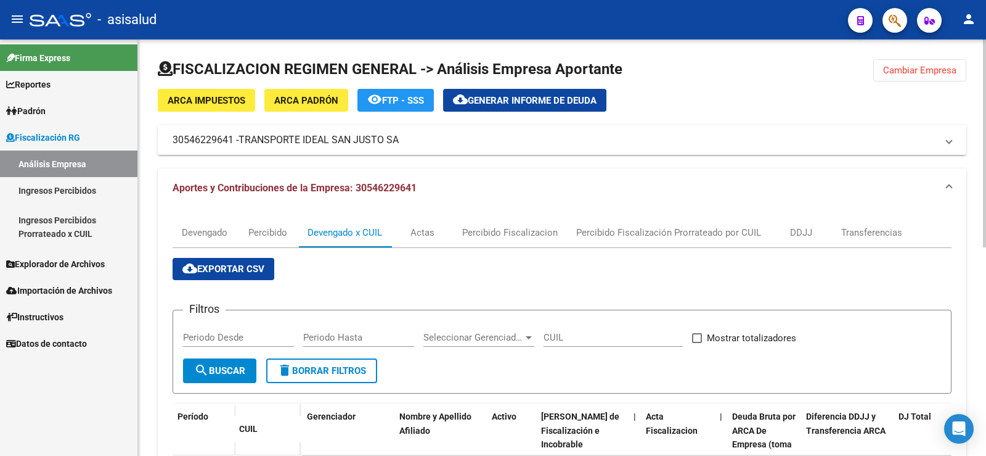
drag, startPoint x: 173, startPoint y: 140, endPoint x: 398, endPoint y: 140, distance: 225.0
click at [398, 140] on mat-panel-title "30546229641 - TRANSPORTE IDEAL SAN JUSTO SA" at bounding box center [555, 140] width 764 height 14
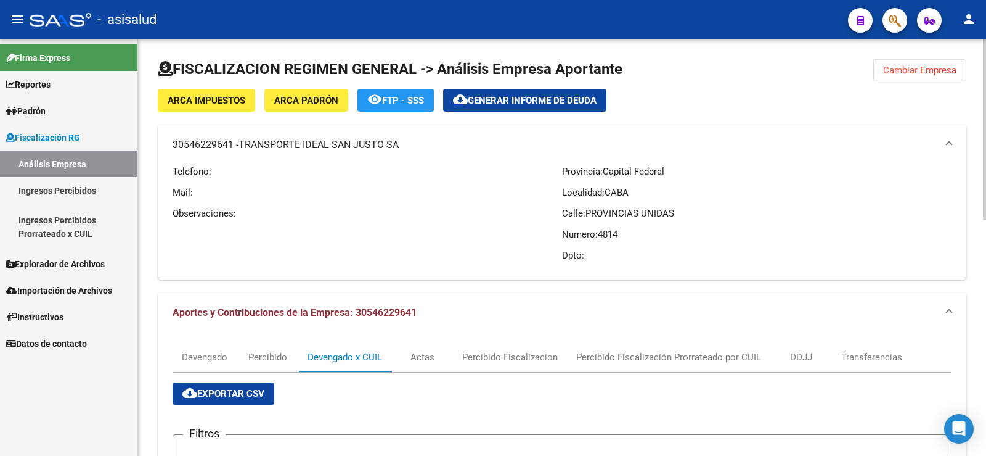
copy mat-panel-title "30546229641 - TRANSPORTE IDEAL SAN JUSTO SA"
click at [383, 235] on div "Telefono: Mail: Observaciones:" at bounding box center [368, 217] width 390 height 105
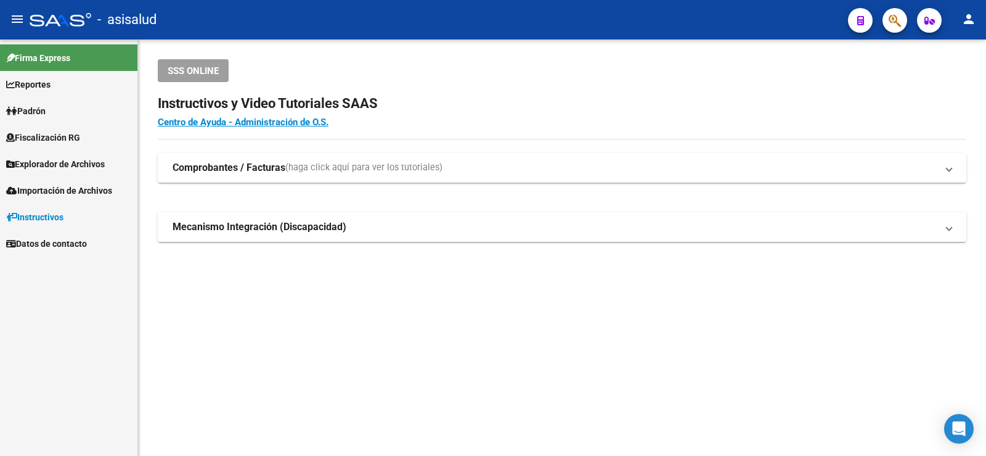
click at [36, 110] on span "Padrón" at bounding box center [25, 111] width 39 height 14
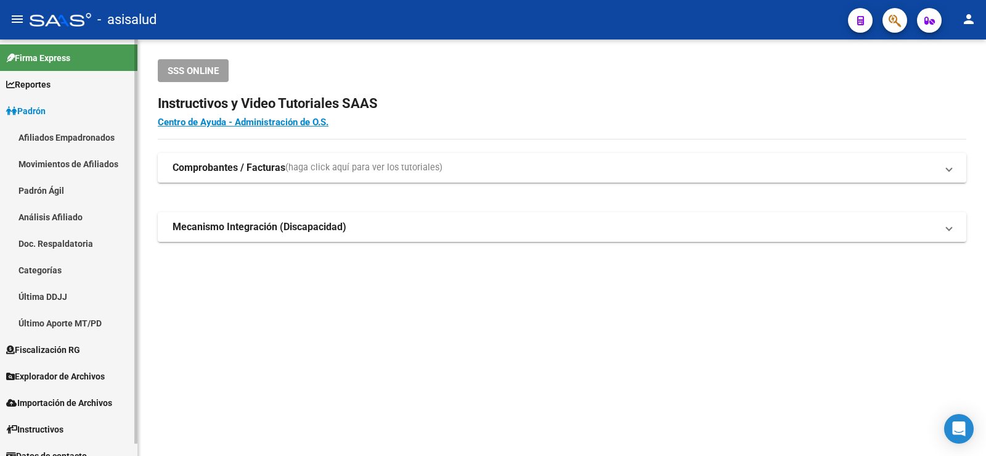
click at [36, 219] on link "Análisis Afiliado" at bounding box center [68, 216] width 137 height 27
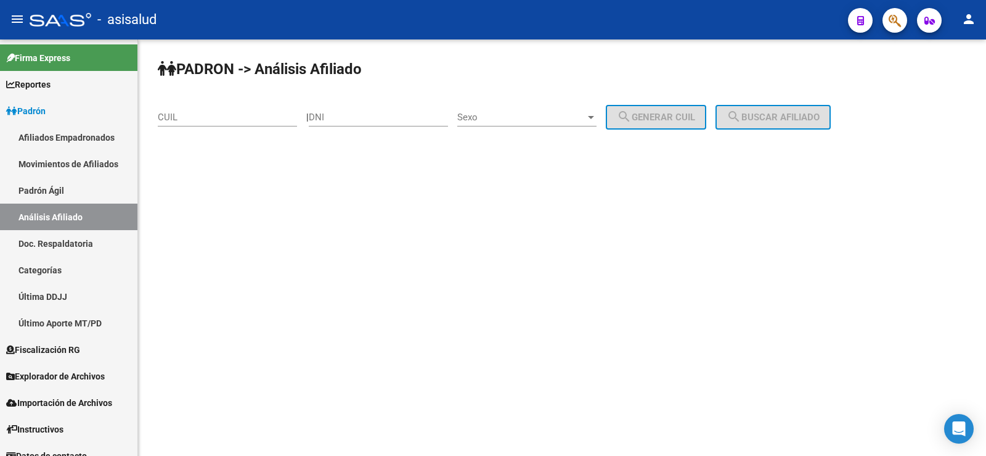
click at [174, 123] on div "CUIL" at bounding box center [227, 113] width 139 height 27
paste input "27-94415415-4"
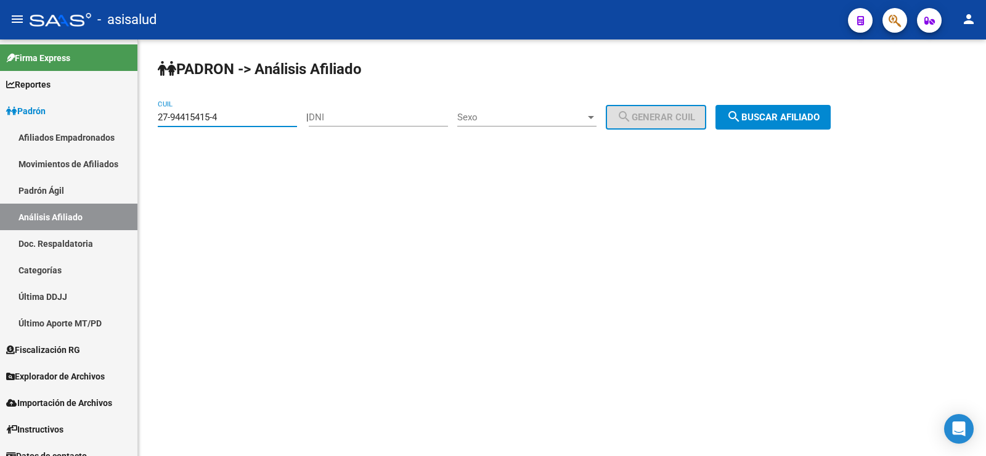
type input "27-94415415-4"
click at [780, 114] on span "search Buscar afiliado" at bounding box center [773, 117] width 93 height 11
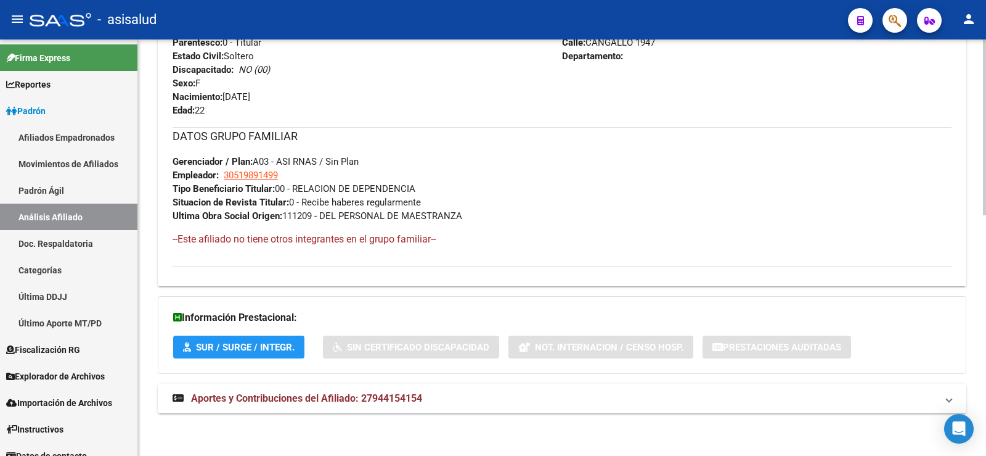
scroll to position [569, 0]
click at [376, 398] on span "Aportes y Contribuciones del Afiliado: 27944154154" at bounding box center [306, 397] width 231 height 12
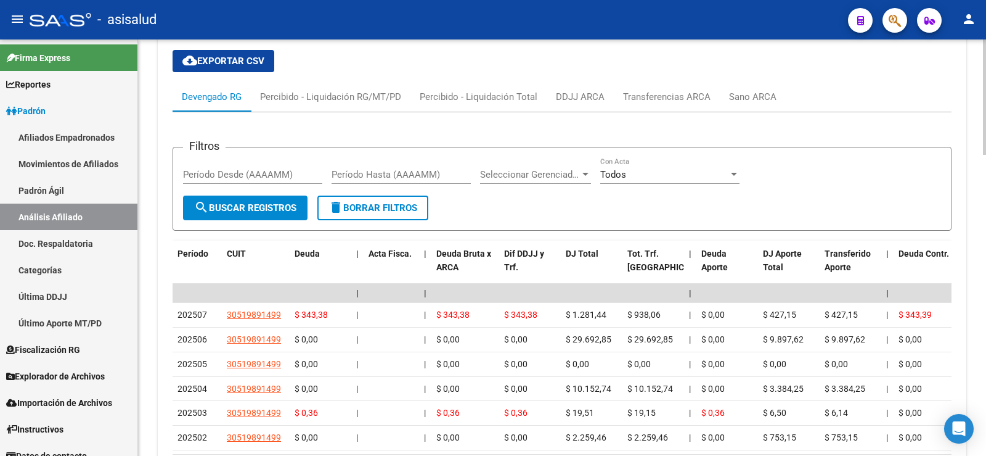
scroll to position [1000, 0]
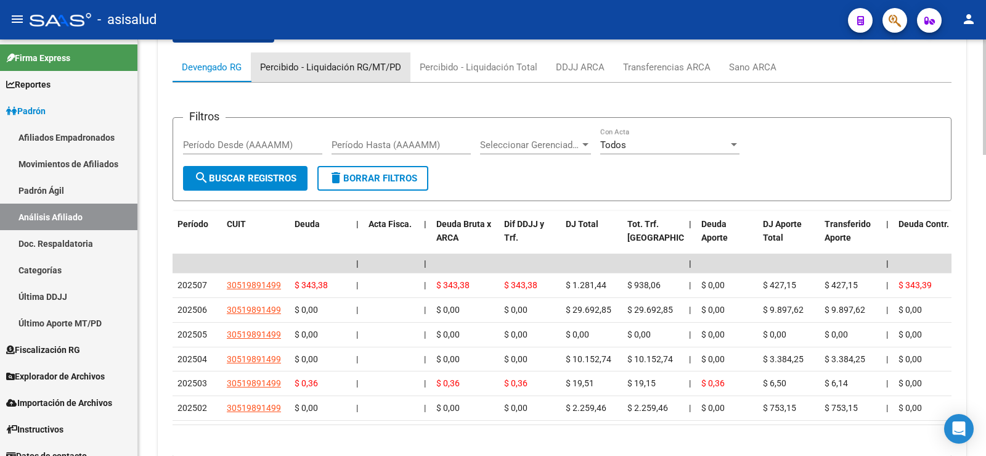
click at [332, 68] on div "Percibido - Liquidación RG/MT/PD" at bounding box center [330, 67] width 141 height 14
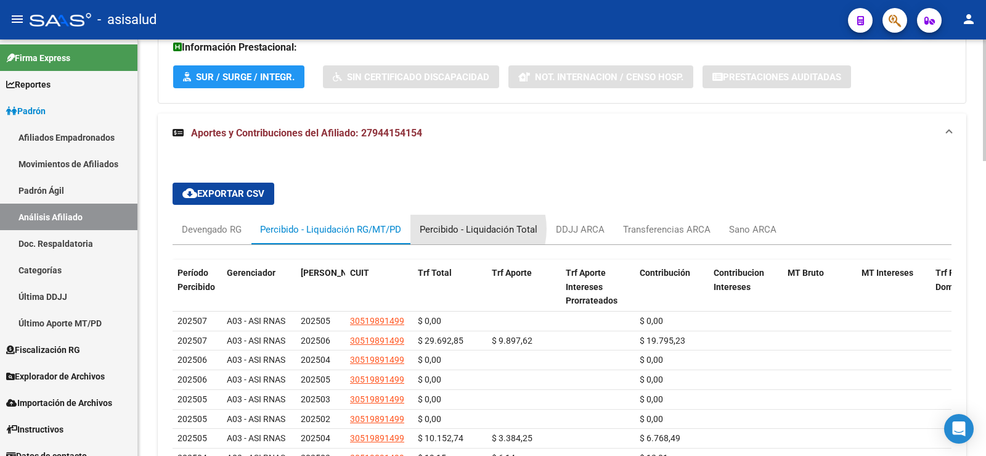
click at [470, 229] on div "Percibido - Liquidación Total" at bounding box center [479, 230] width 118 height 14
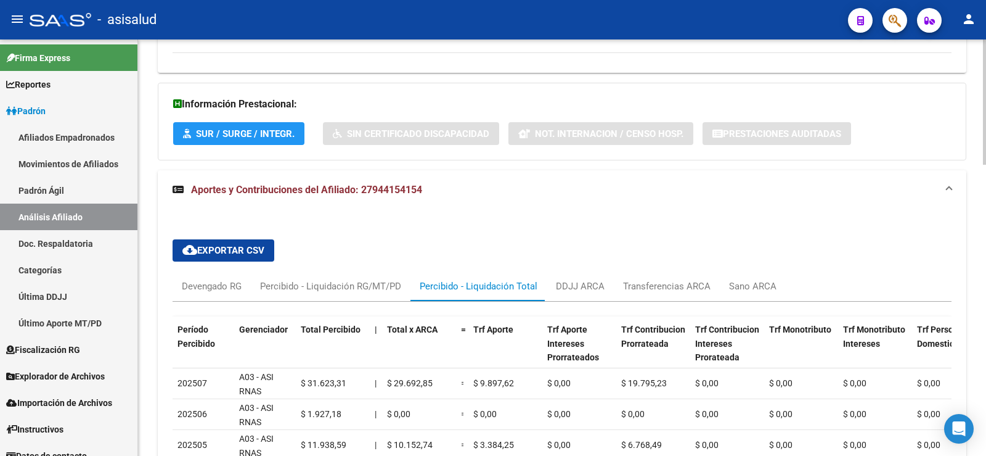
scroll to position [838, 0]
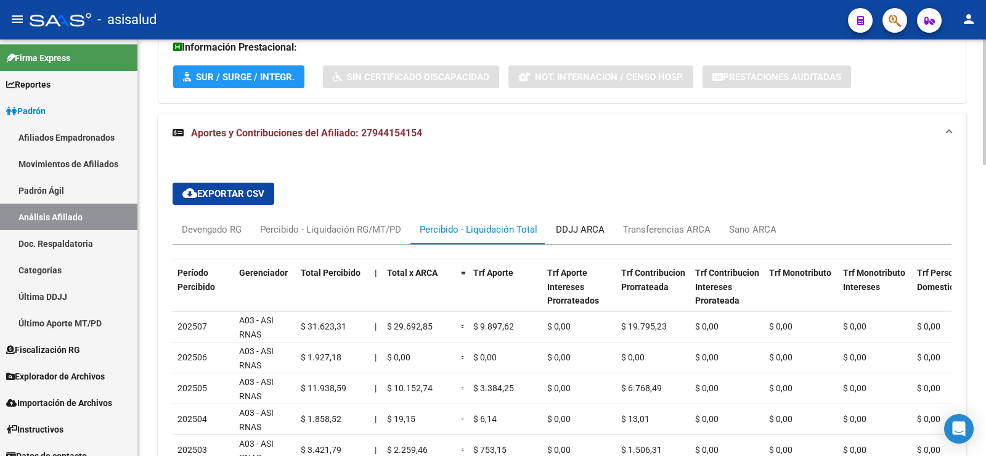
click at [573, 239] on div "DDJJ ARCA" at bounding box center [580, 230] width 67 height 30
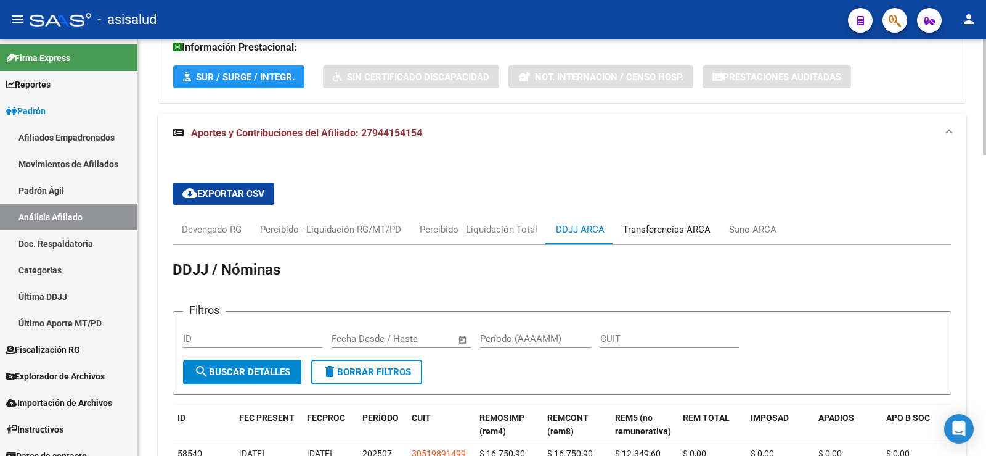
click at [663, 229] on div "Transferencias ARCA" at bounding box center [667, 230] width 88 height 14
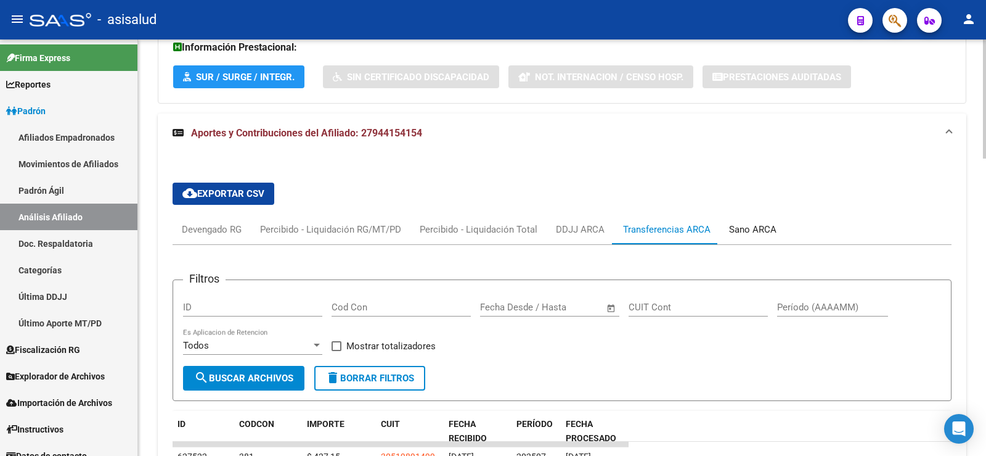
click at [771, 232] on div "Sano ARCA" at bounding box center [752, 230] width 47 height 14
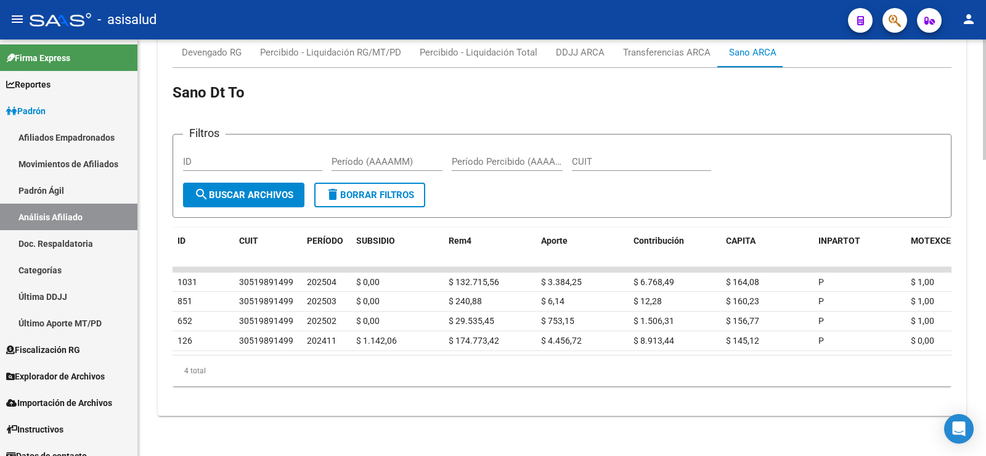
scroll to position [1023, 0]
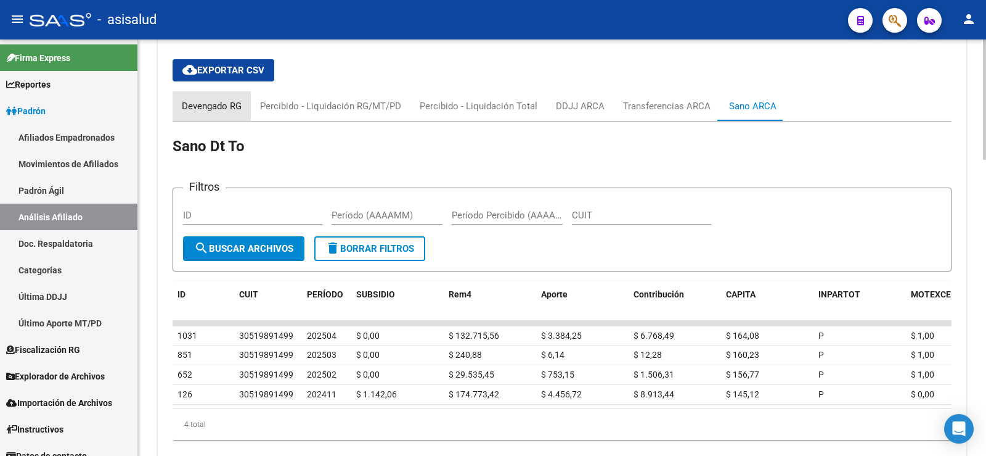
click at [232, 107] on div "Devengado RG" at bounding box center [212, 106] width 60 height 14
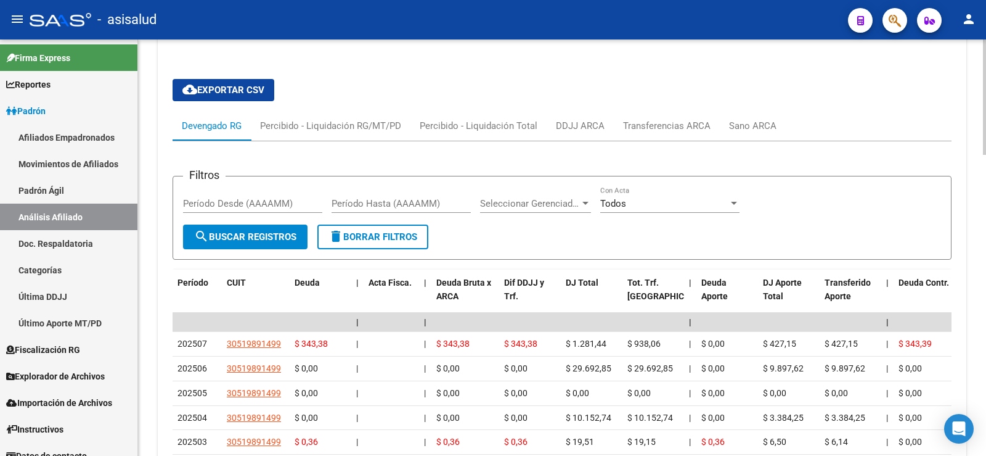
scroll to position [962, 0]
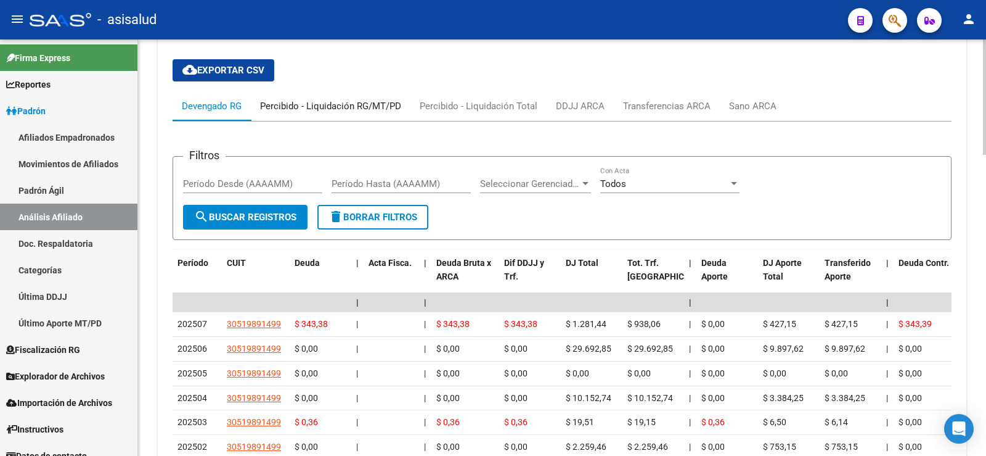
click at [317, 108] on div "Percibido - Liquidación RG/MT/PD" at bounding box center [330, 106] width 141 height 14
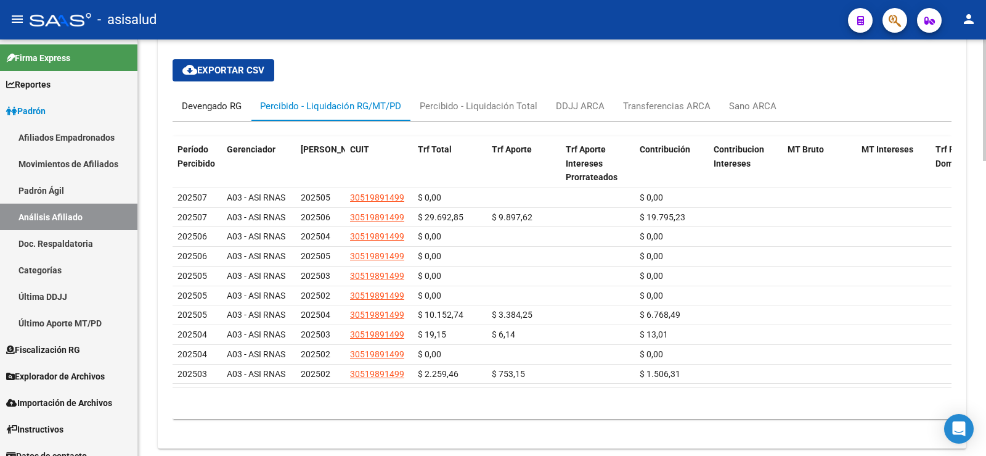
click at [234, 109] on div "Devengado RG" at bounding box center [212, 106] width 60 height 14
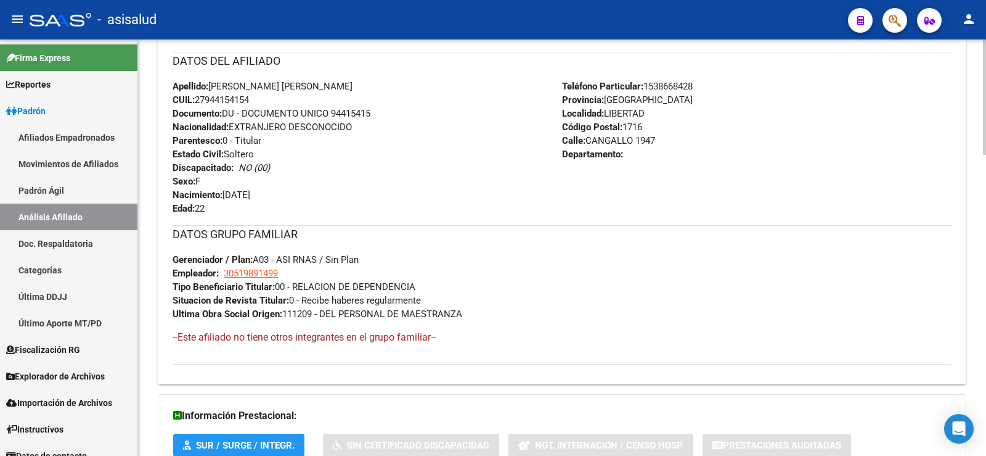
scroll to position [469, 0]
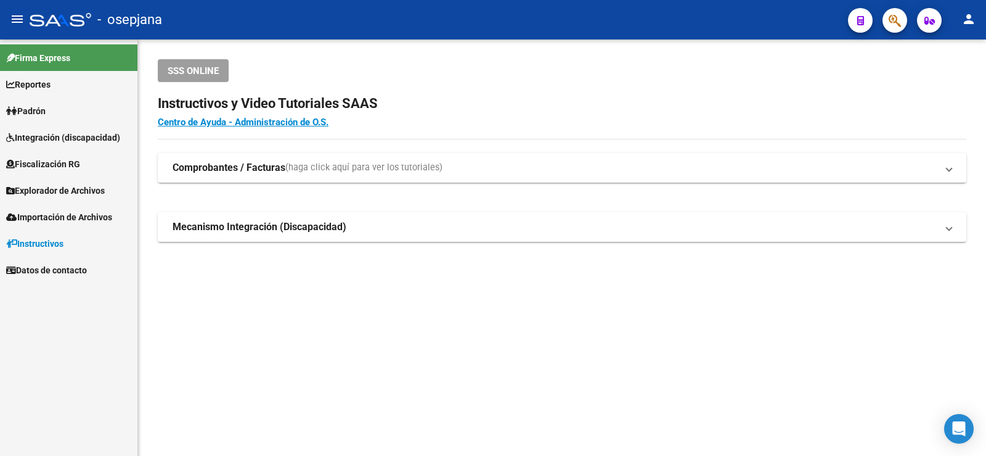
click at [38, 160] on span "Fiscalización RG" at bounding box center [43, 164] width 74 height 14
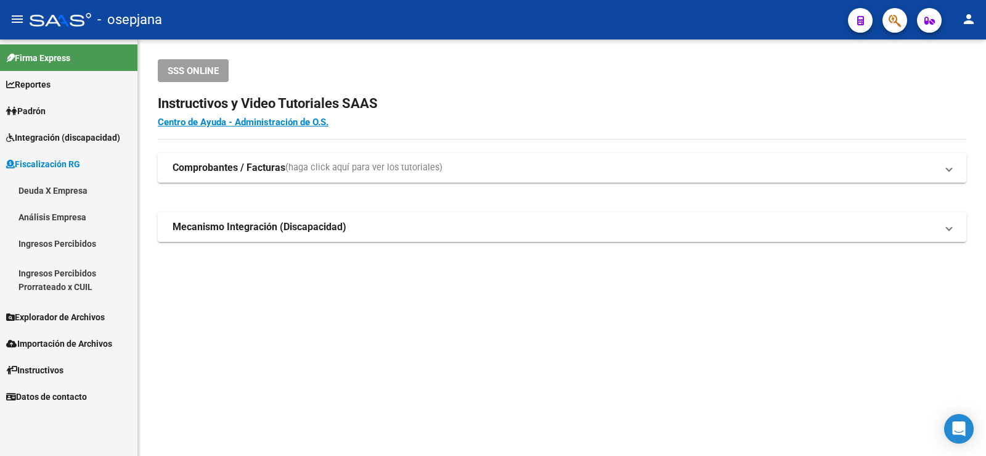
click at [68, 215] on link "Análisis Empresa" at bounding box center [68, 216] width 137 height 27
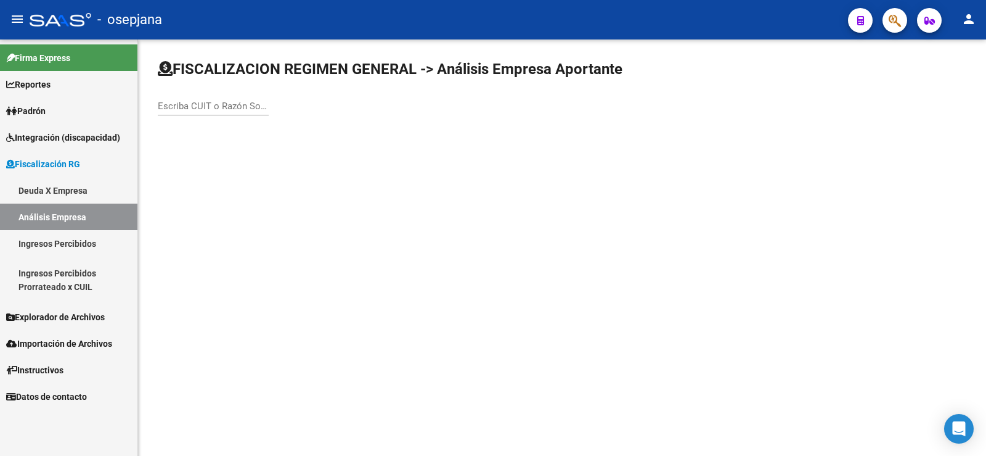
click at [208, 102] on input "Escriba CUIT o Razón Social para buscar" at bounding box center [213, 105] width 111 height 11
paste input "30546229641"
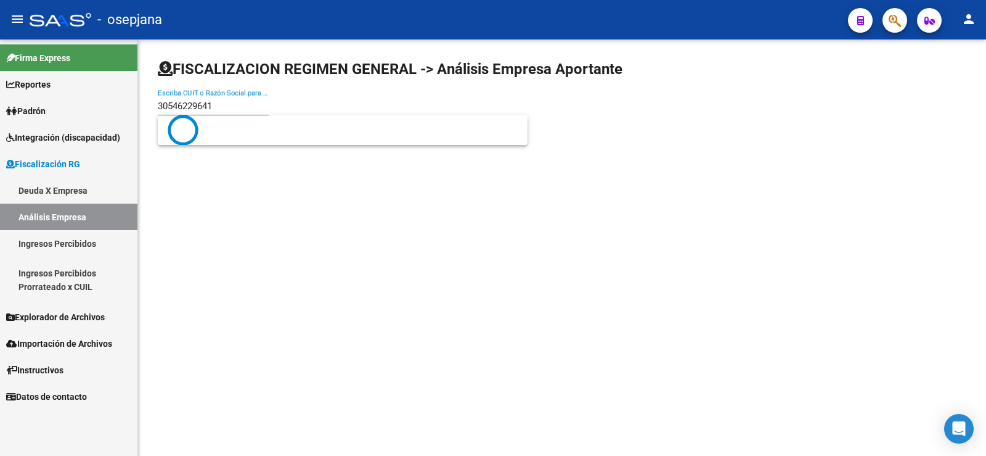
type input "30546229641"
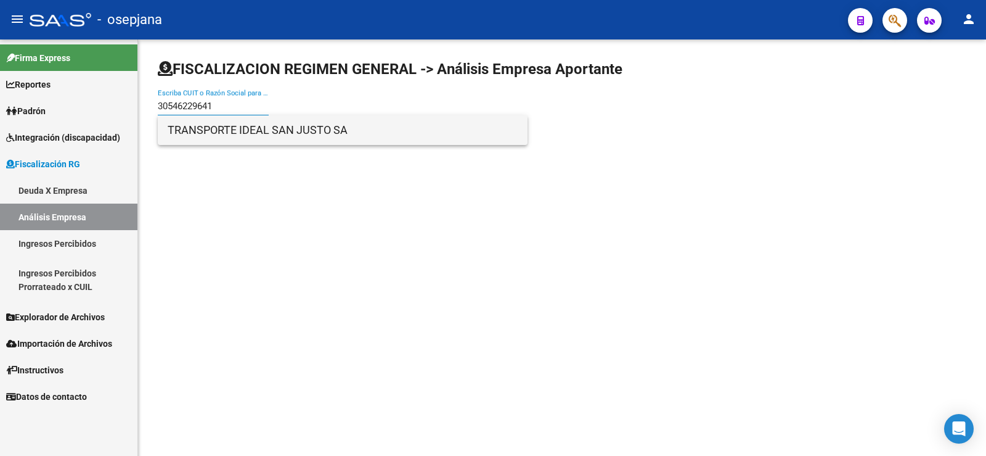
click at [220, 133] on span "TRANSPORTE IDEAL SAN JUSTO SA" at bounding box center [343, 130] width 350 height 30
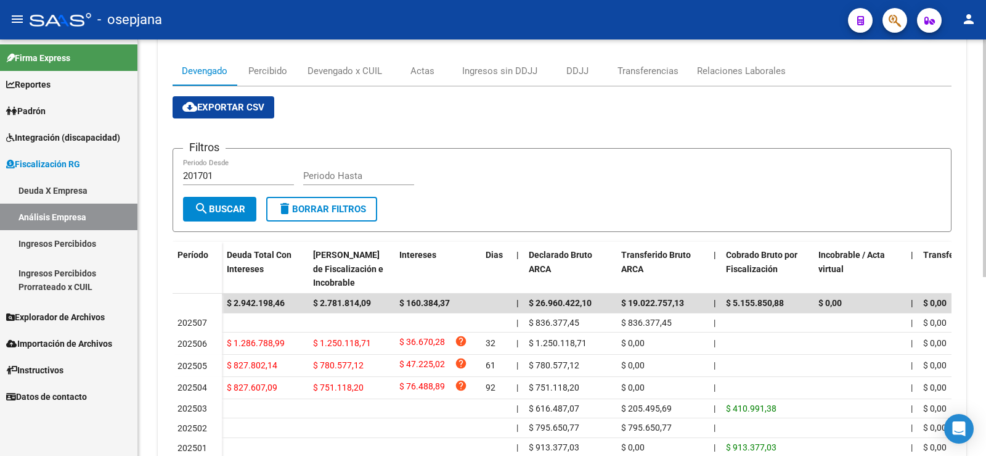
scroll to position [185, 0]
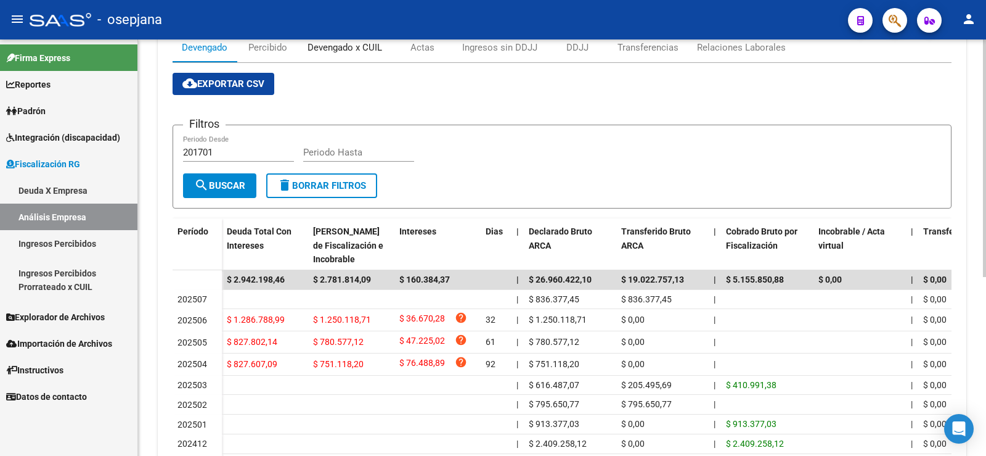
click at [342, 51] on div "Devengado x CUIL" at bounding box center [345, 48] width 75 height 14
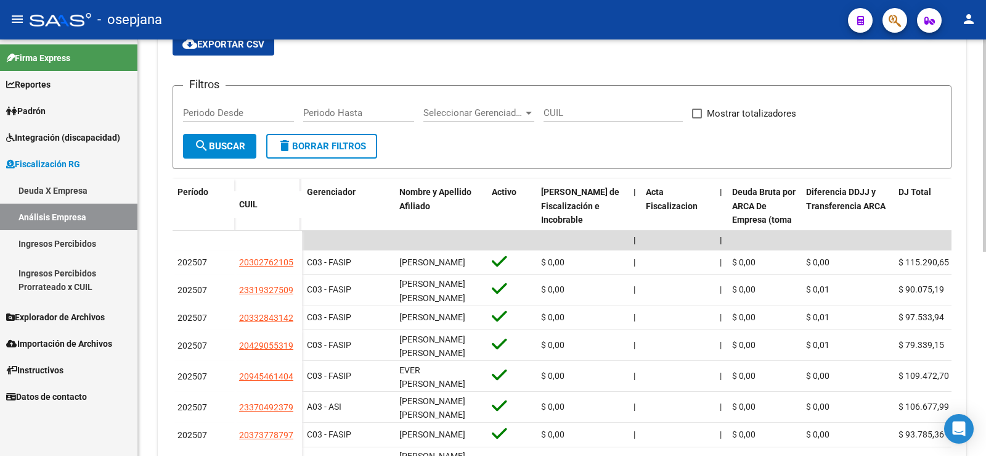
scroll to position [308, 0]
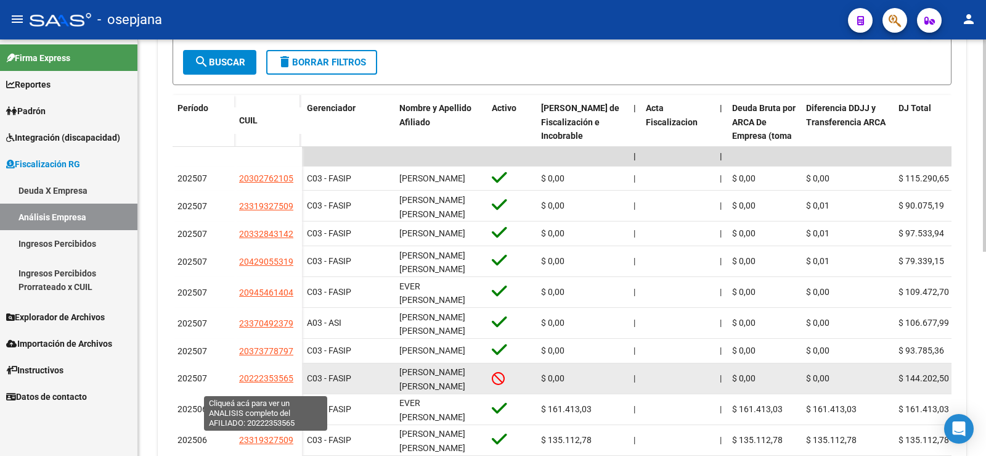
click at [268, 381] on span "20222353565" at bounding box center [266, 378] width 54 height 10
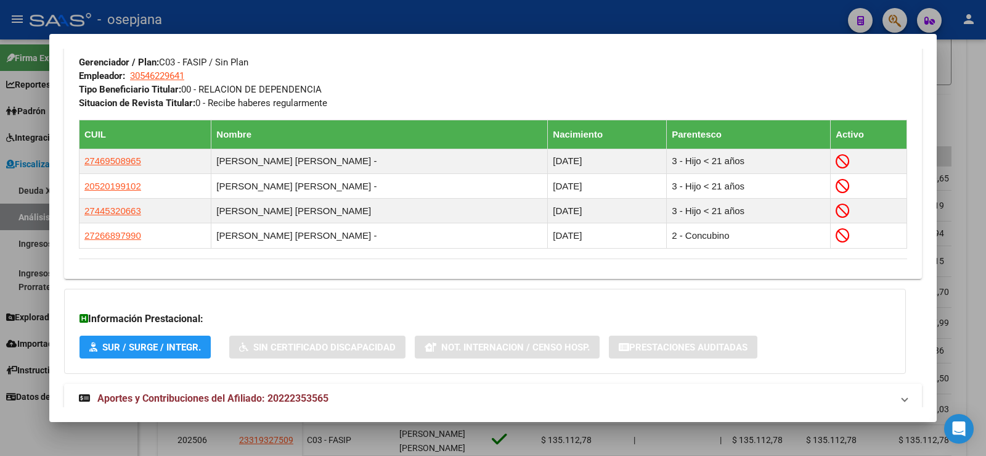
scroll to position [681, 0]
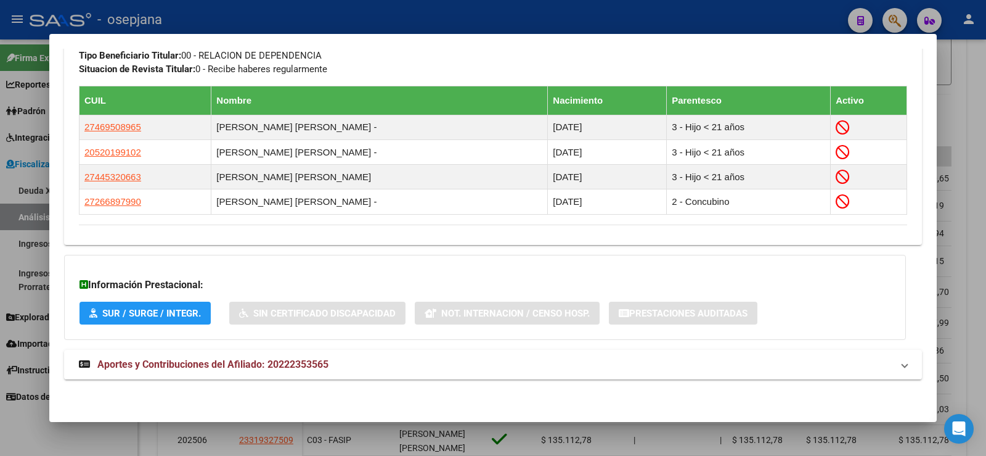
drag, startPoint x: 284, startPoint y: 366, endPoint x: 409, endPoint y: 253, distance: 168.0
click at [285, 366] on span "Aportes y Contribuciones del Afiliado: 20222353565" at bounding box center [212, 364] width 231 height 12
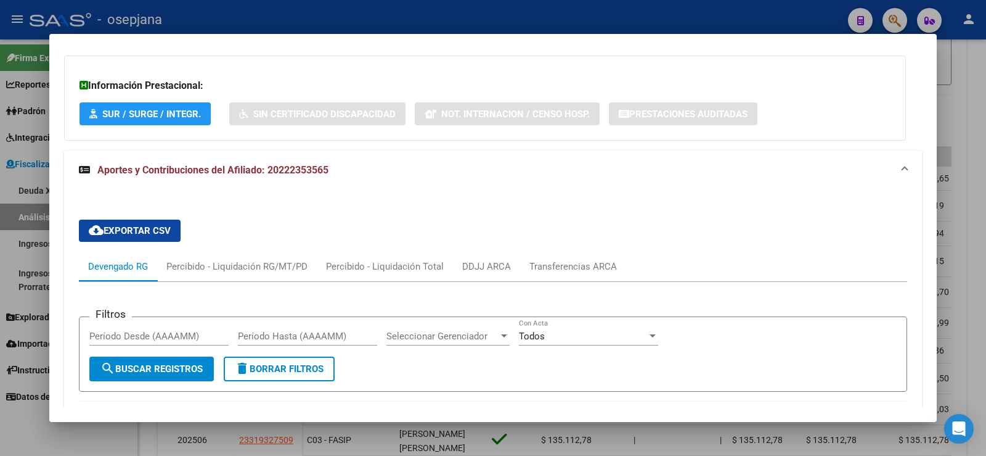
scroll to position [876, 0]
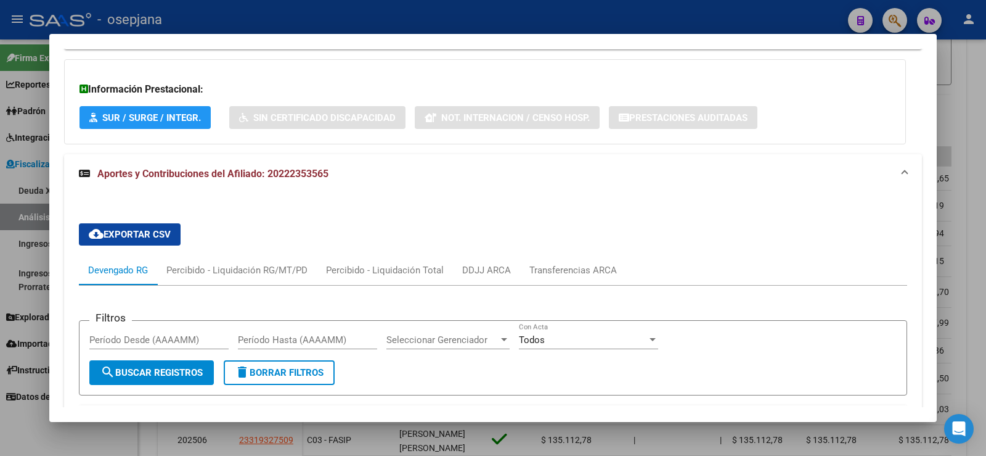
click at [973, 81] on div at bounding box center [493, 228] width 986 height 456
